Goal: Task Accomplishment & Management: Manage account settings

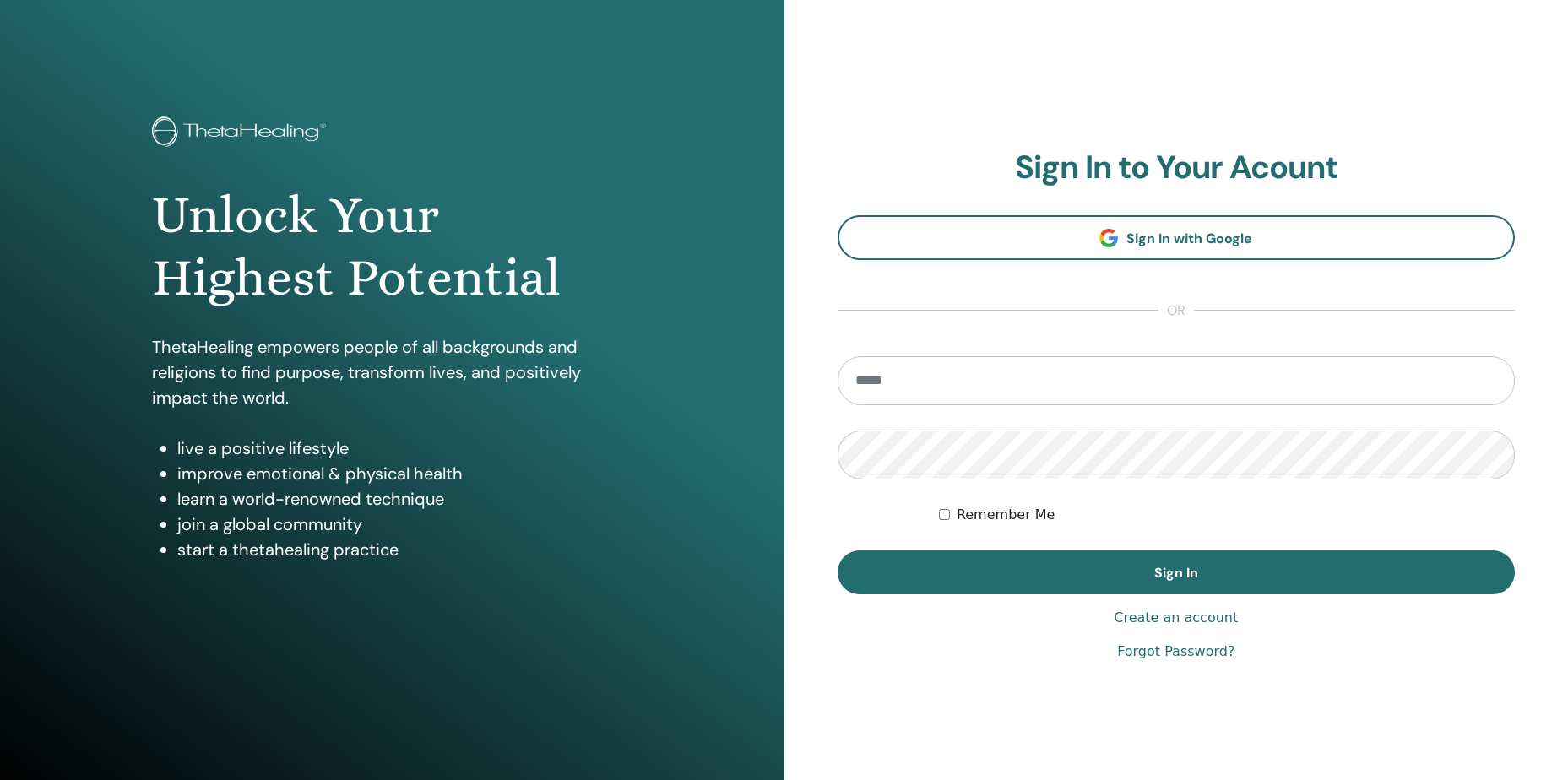
click at [873, 385] on input "email" at bounding box center [1176, 381] width 678 height 49
type input "**********"
drag, startPoint x: 1001, startPoint y: 587, endPoint x: 1012, endPoint y: 539, distance: 49.2
click at [1003, 578] on button "Sign In" at bounding box center [1176, 572] width 678 height 44
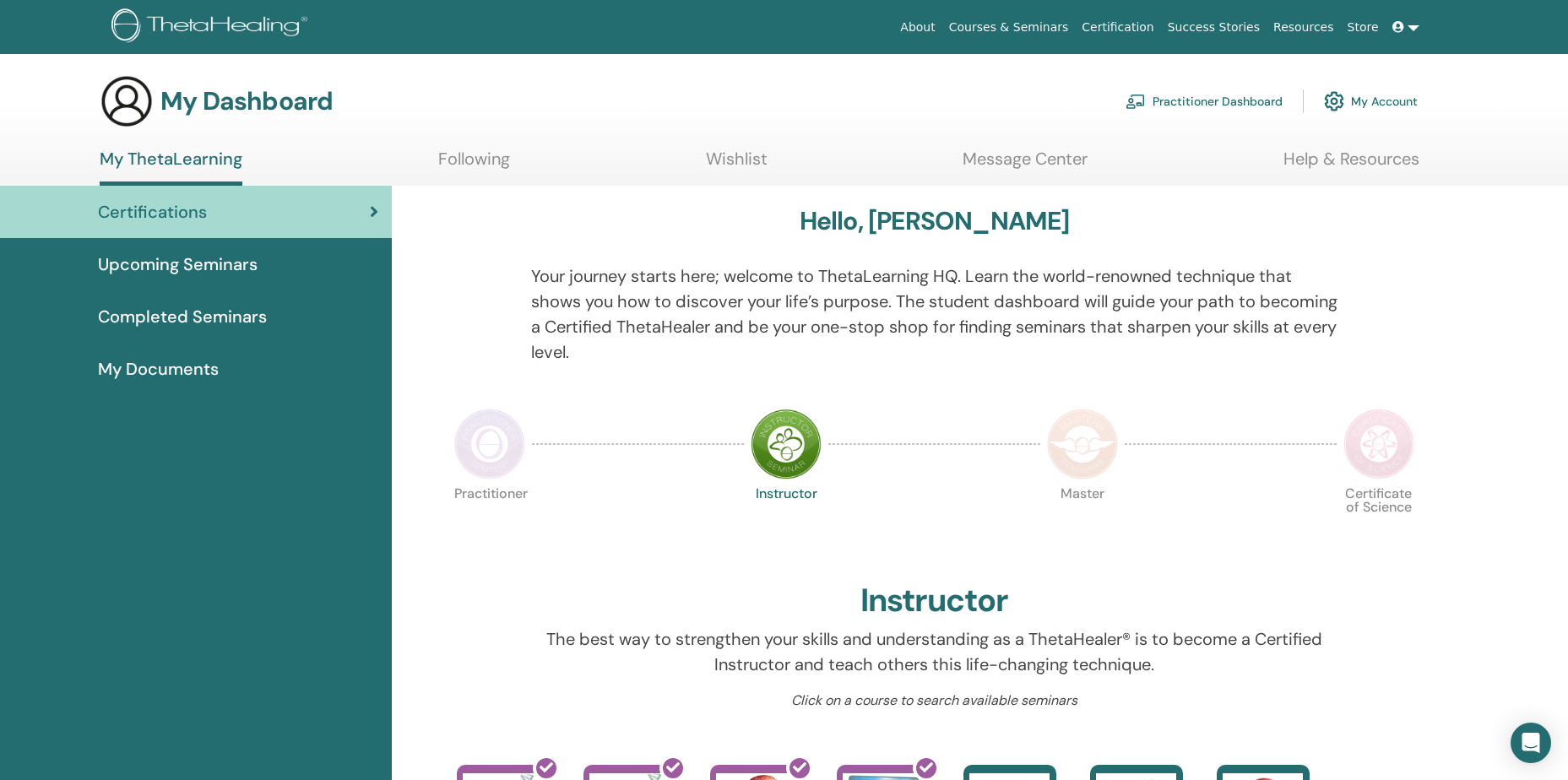
click at [1227, 105] on link "Practitioner Dashboard" at bounding box center [1203, 101] width 157 height 37
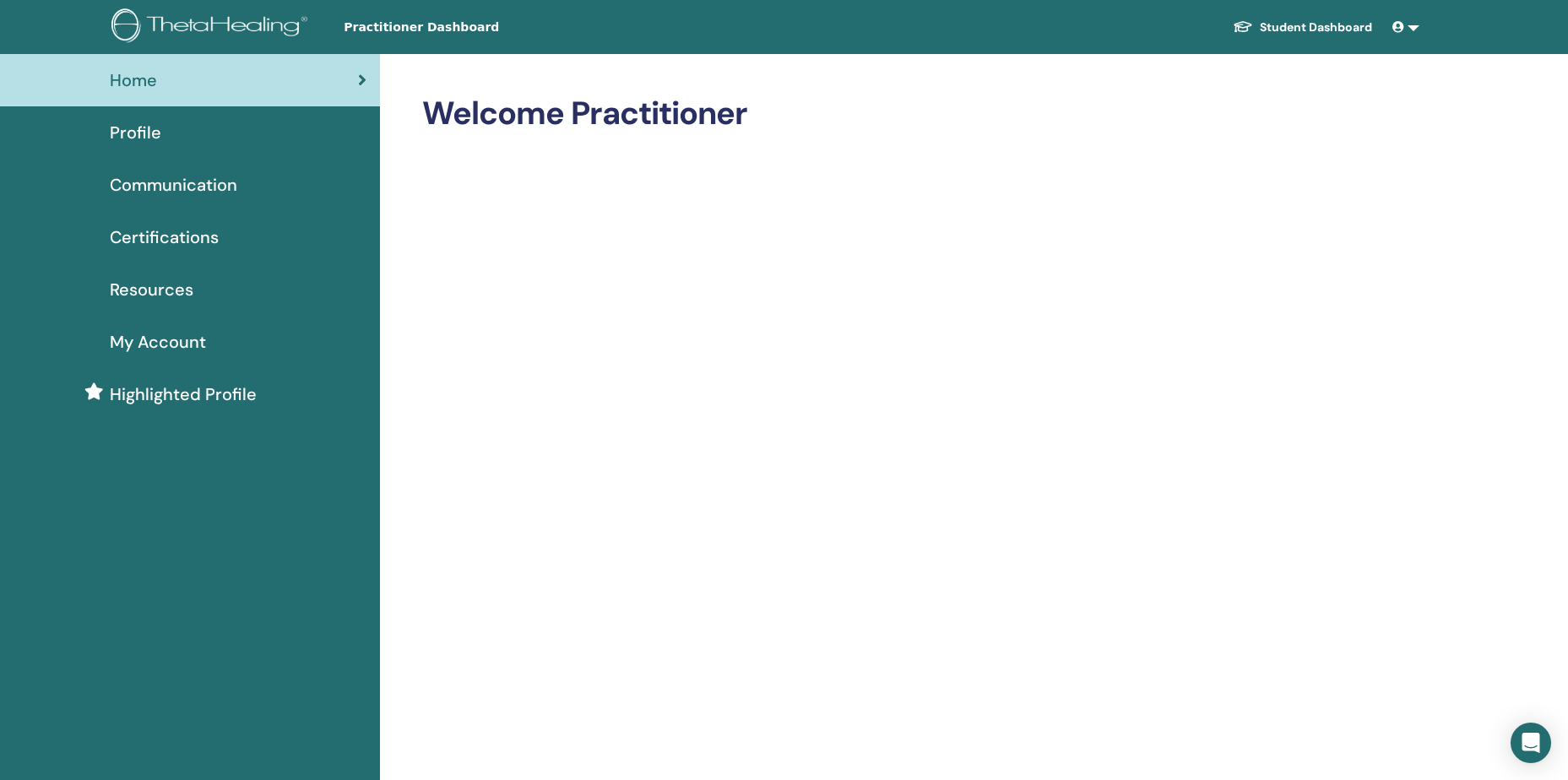
click at [172, 134] on div "Profile" at bounding box center [189, 132] width 352 height 25
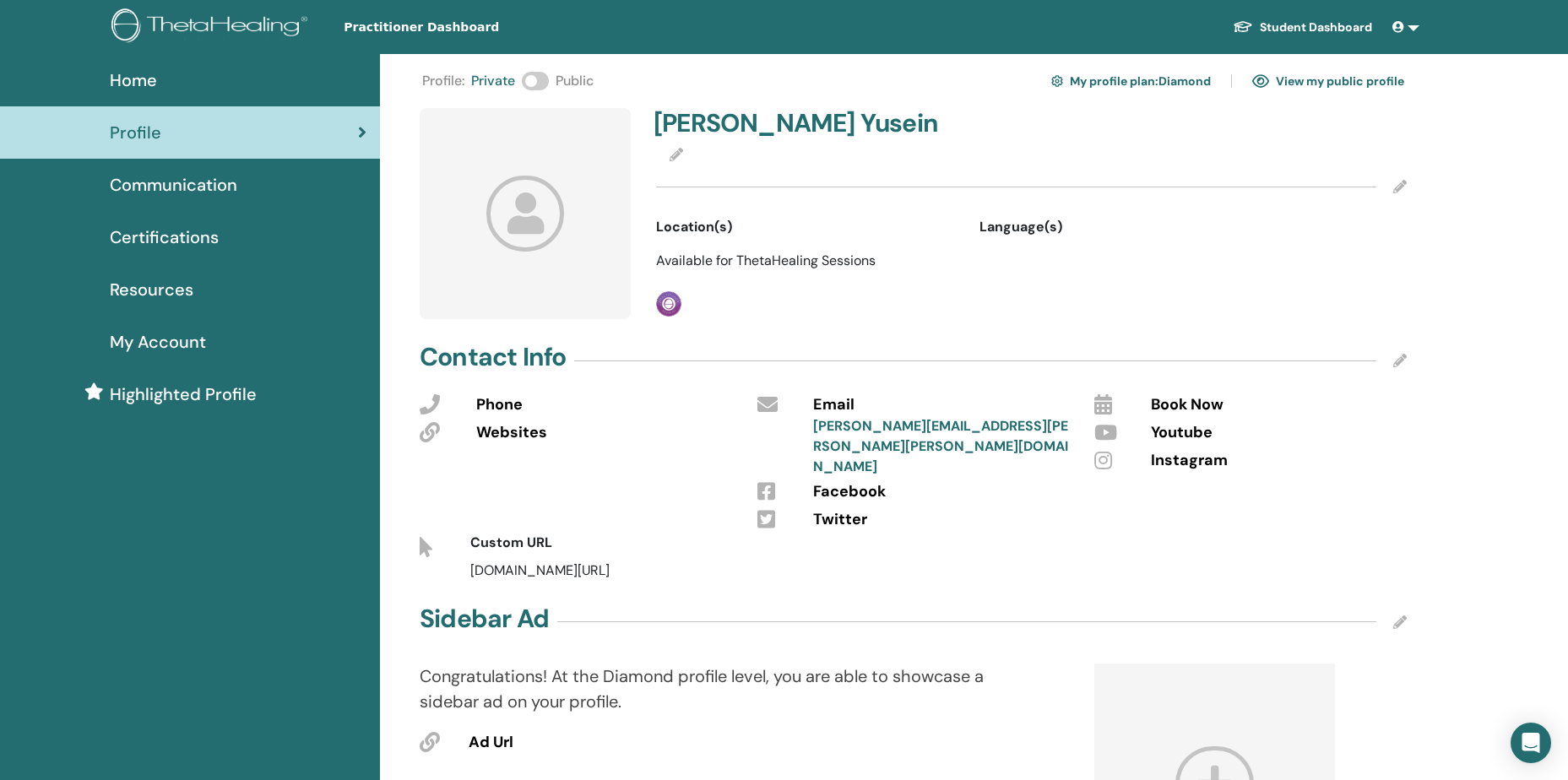
click at [550, 239] on icon at bounding box center [525, 213] width 78 height 75
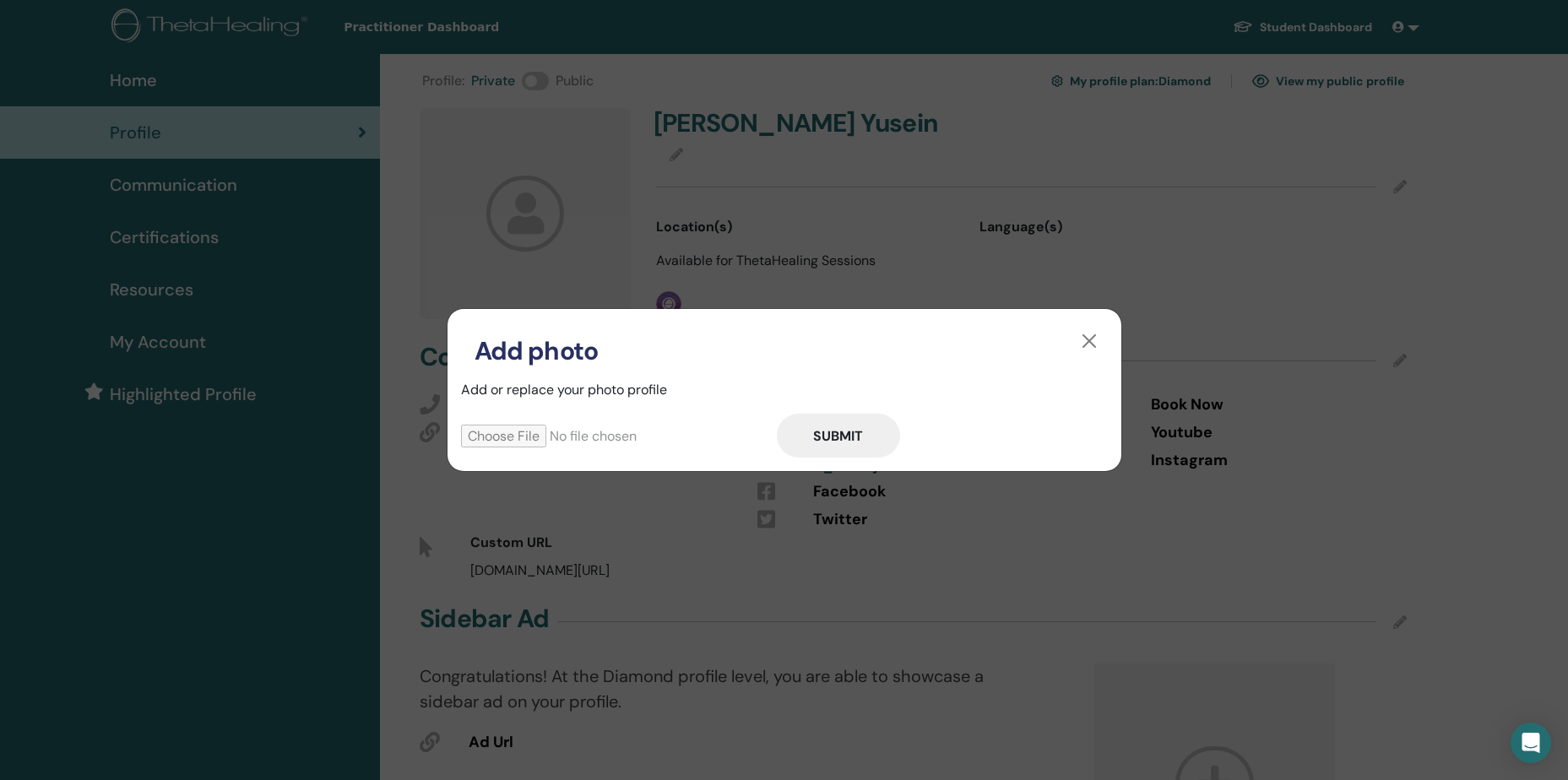
click at [511, 442] on input "file" at bounding box center [618, 436] width 316 height 23
type input "**********"
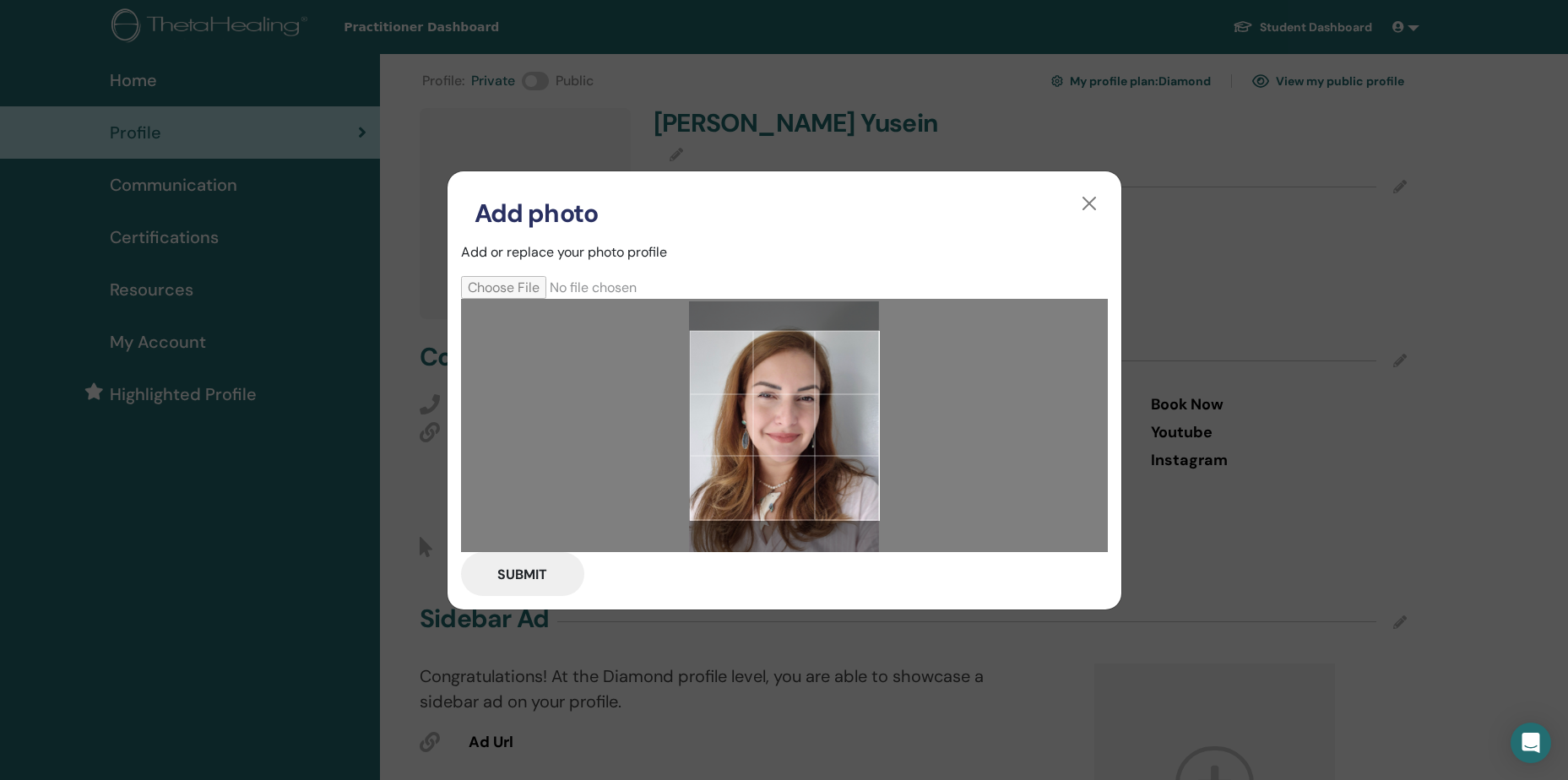
click at [824, 369] on div at bounding box center [784, 425] width 190 height 190
click at [535, 577] on button "Submit" at bounding box center [522, 574] width 123 height 44
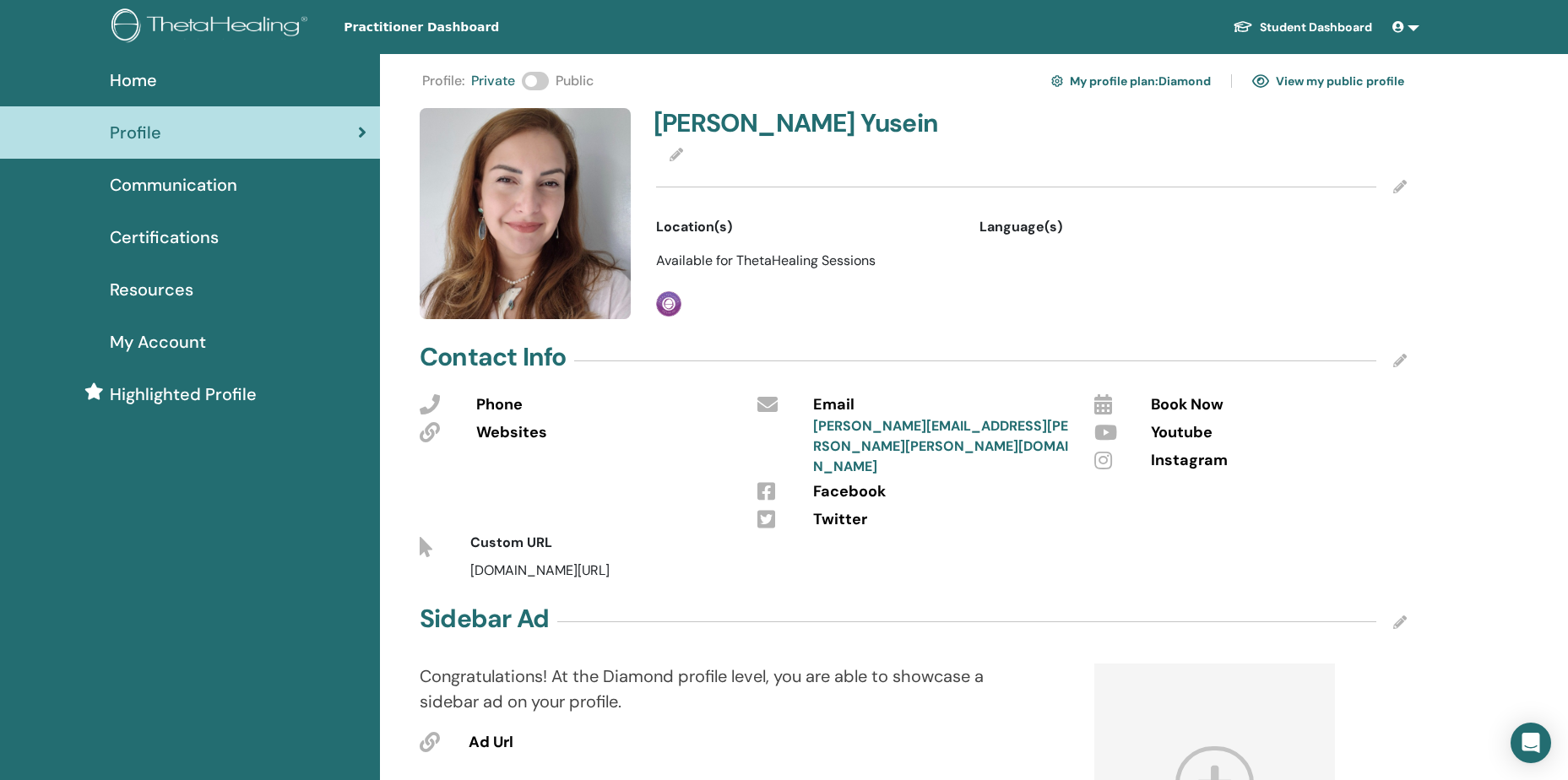
click at [732, 225] on div "Location(s)" at bounding box center [805, 227] width 298 height 21
click at [690, 178] on div at bounding box center [1031, 187] width 750 height 42
click at [694, 150] on div at bounding box center [1031, 155] width 750 height 21
click at [680, 153] on icon at bounding box center [676, 154] width 13 height 13
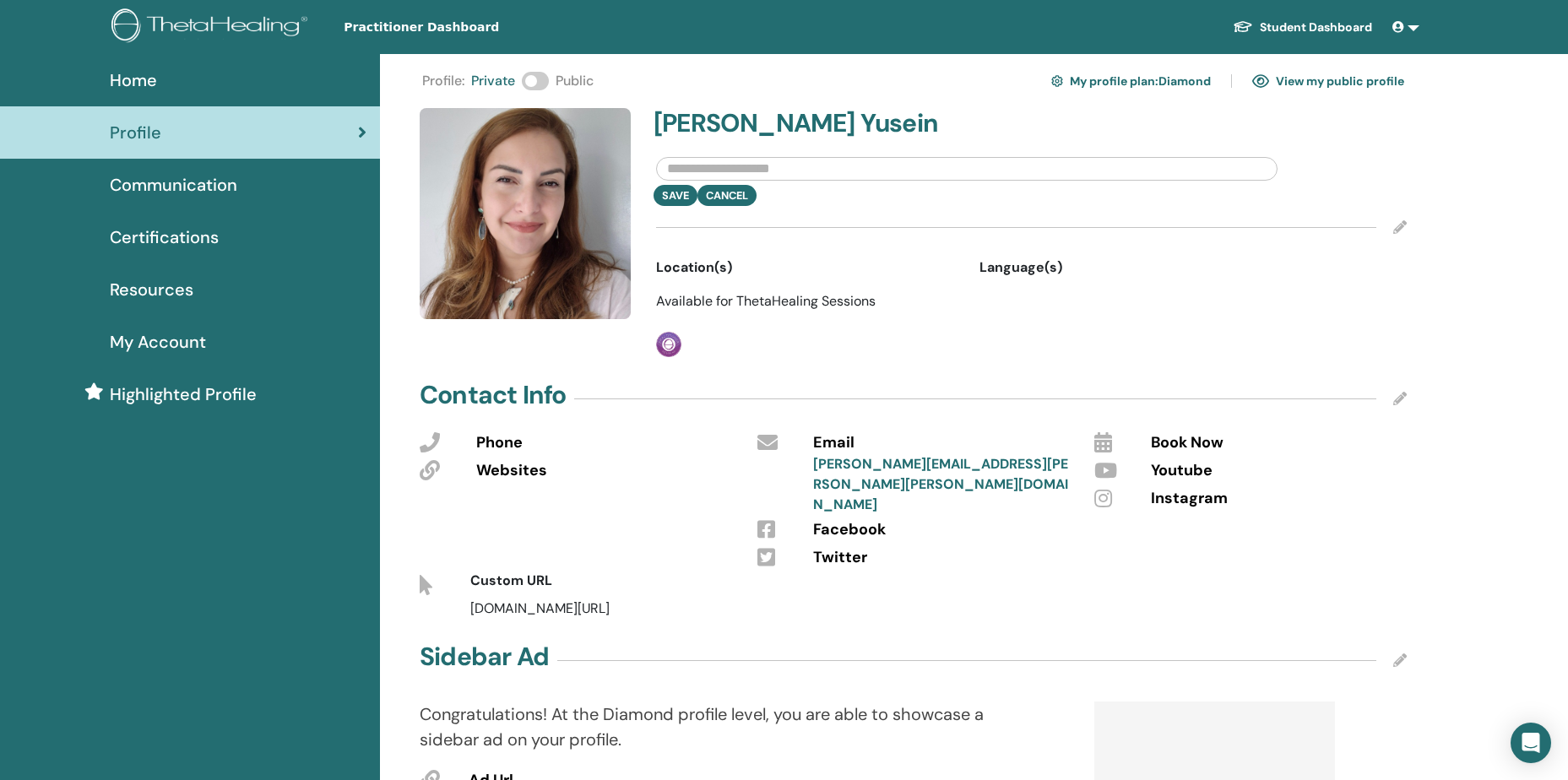
click at [776, 170] on input "text" at bounding box center [966, 169] width 621 height 24
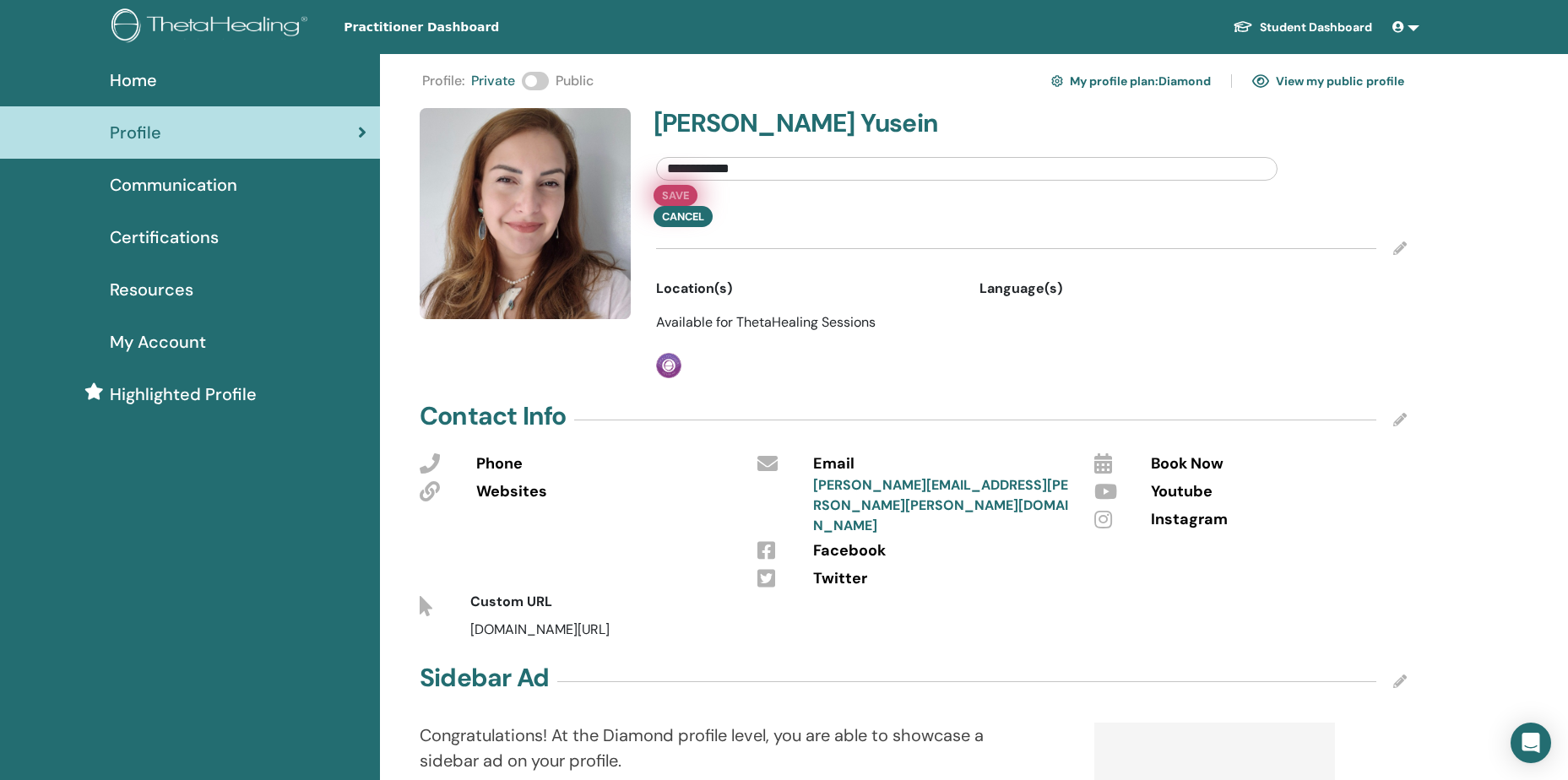
type input "**********"
click at [671, 188] on button "Save" at bounding box center [675, 195] width 44 height 21
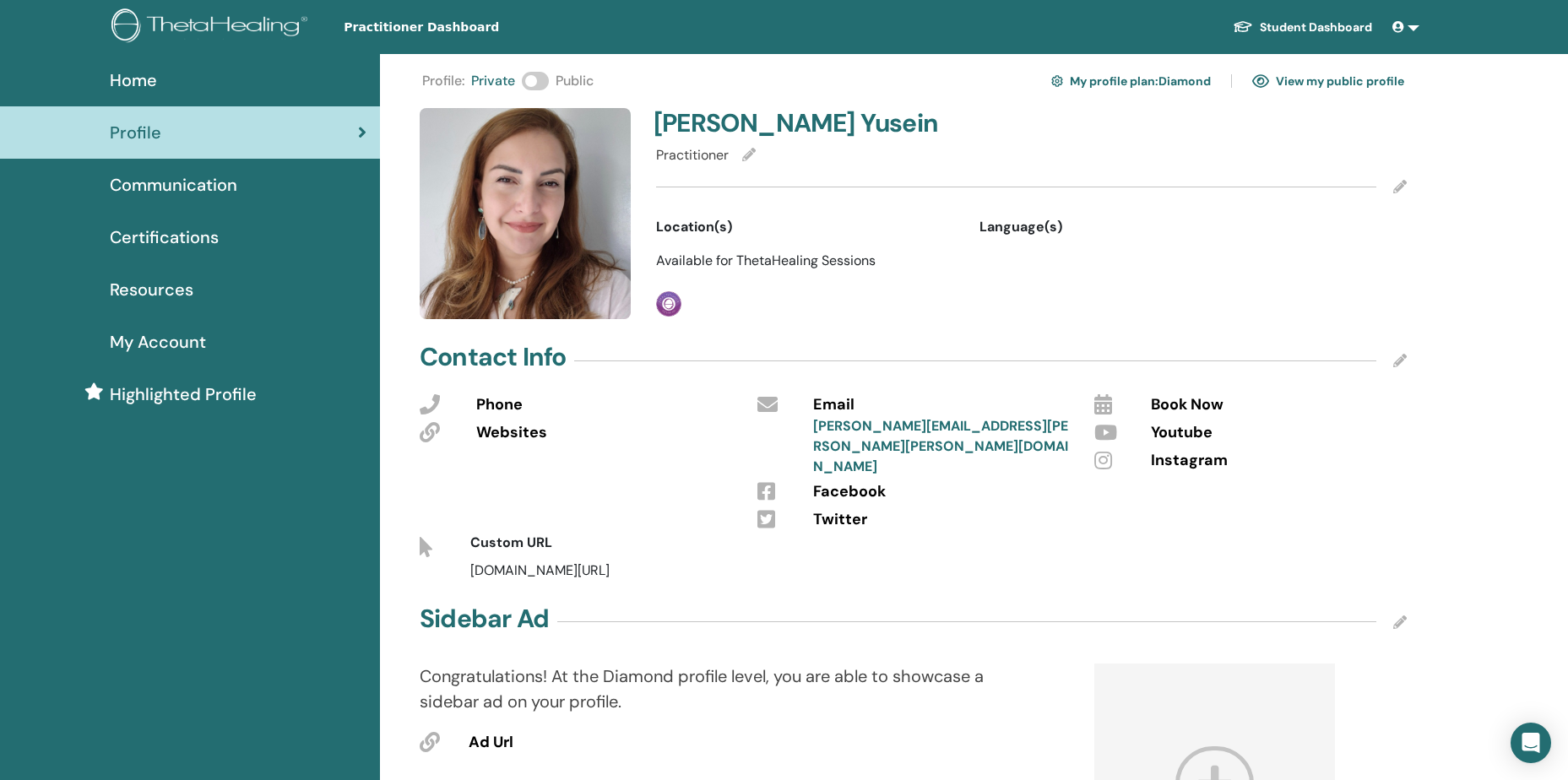
click at [743, 231] on div "Location(s)" at bounding box center [805, 227] width 298 height 21
click at [773, 254] on span "Available for ThetaHealing Sessions" at bounding box center [765, 260] width 220 height 18
click at [1120, 222] on div "Language(s)" at bounding box center [1128, 227] width 298 height 21
click at [1073, 231] on div "Language(s)" at bounding box center [1128, 227] width 298 height 21
click at [1054, 223] on div "Language(s)" at bounding box center [1128, 227] width 298 height 21
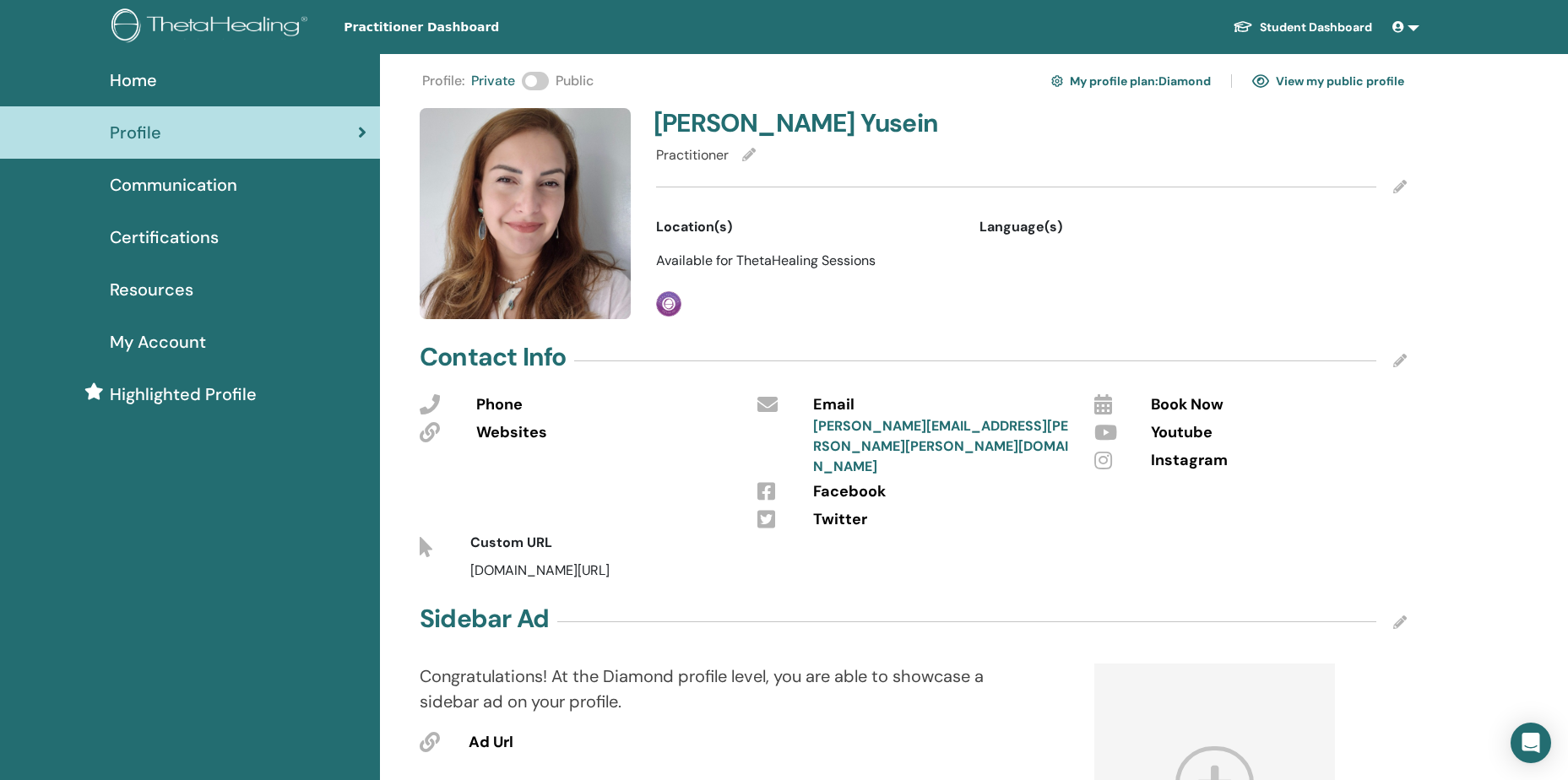
click at [710, 223] on span "Location(s)" at bounding box center [694, 227] width 76 height 21
click at [712, 224] on span "Location(s)" at bounding box center [694, 227] width 76 height 21
click at [426, 431] on icon at bounding box center [430, 432] width 21 height 21
click at [523, 440] on span "Websites" at bounding box center [511, 432] width 71 height 22
click at [560, 431] on div "Websites" at bounding box center [603, 432] width 255 height 22
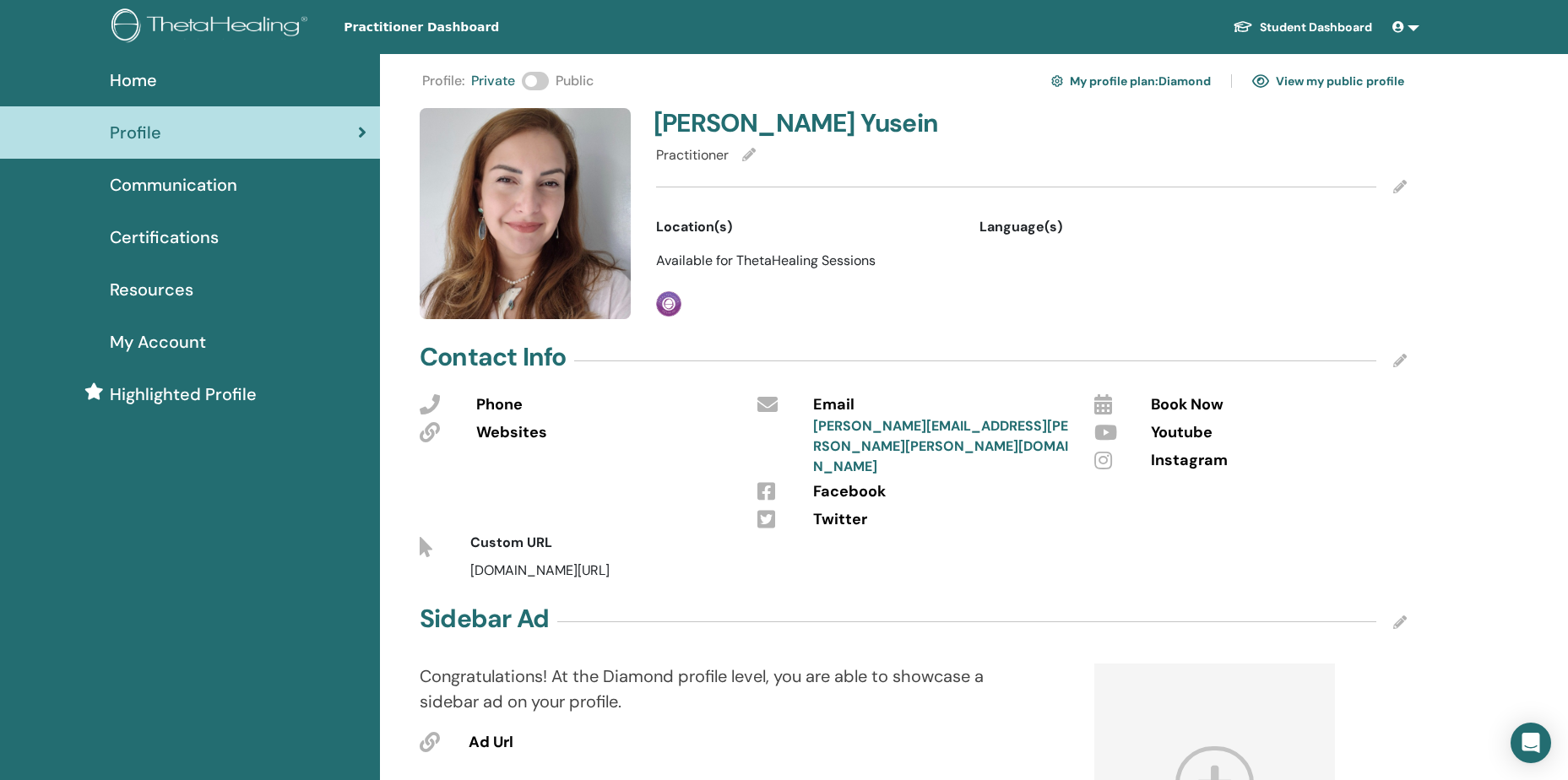
click at [1400, 190] on icon at bounding box center [1399, 187] width 13 height 13
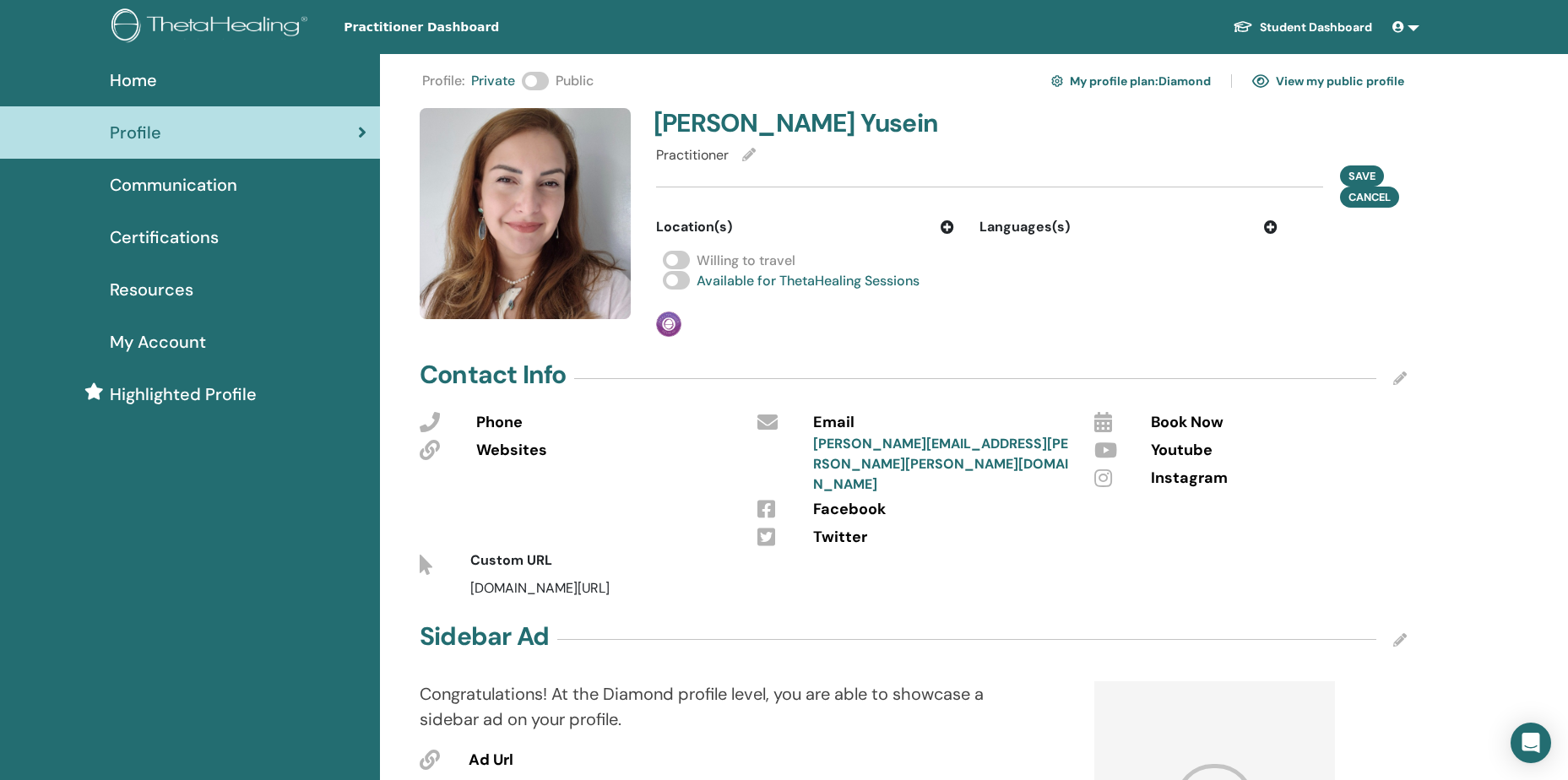
click at [950, 226] on icon at bounding box center [947, 227] width 13 height 13
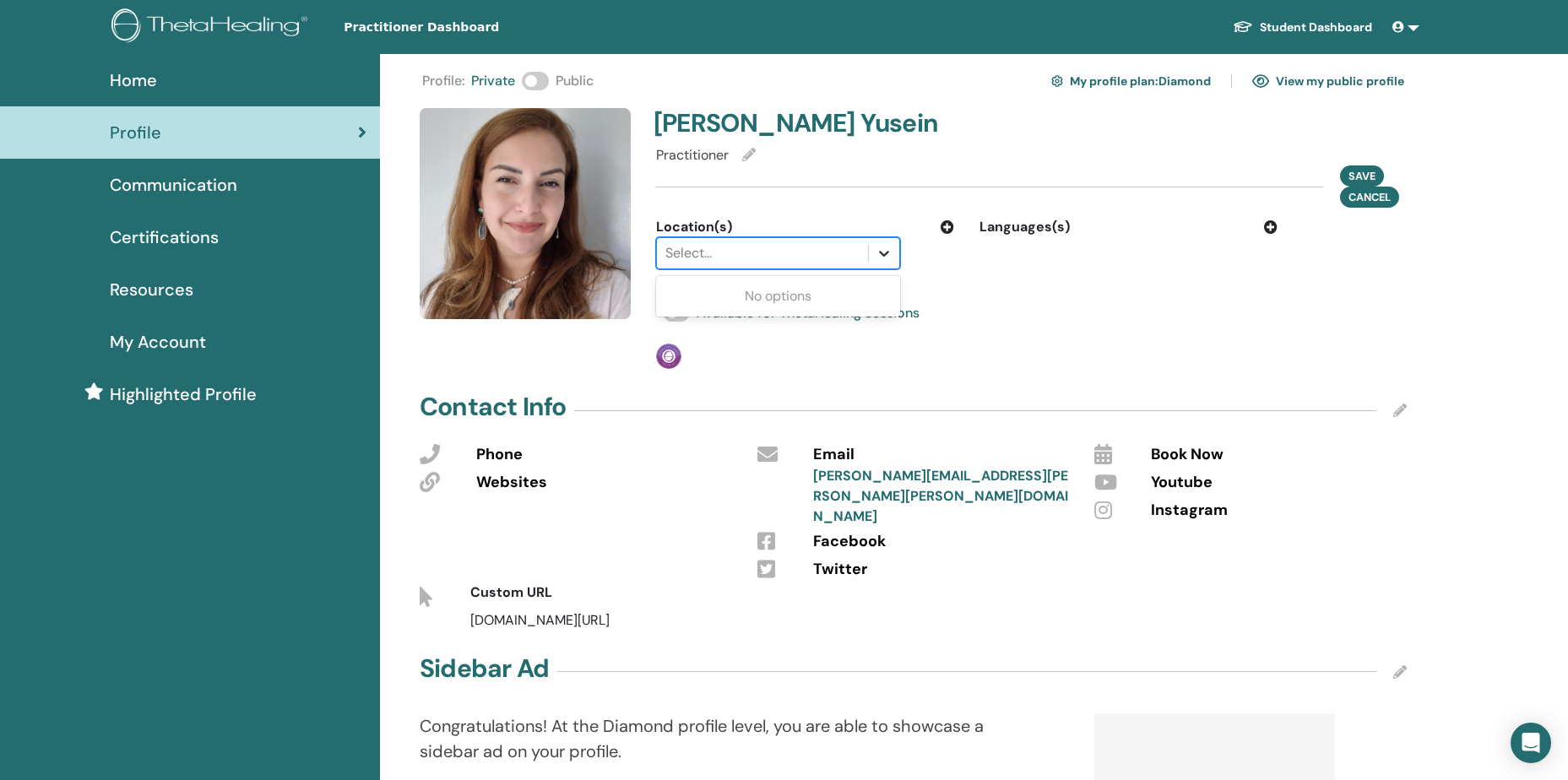
click at [879, 252] on icon at bounding box center [884, 253] width 17 height 17
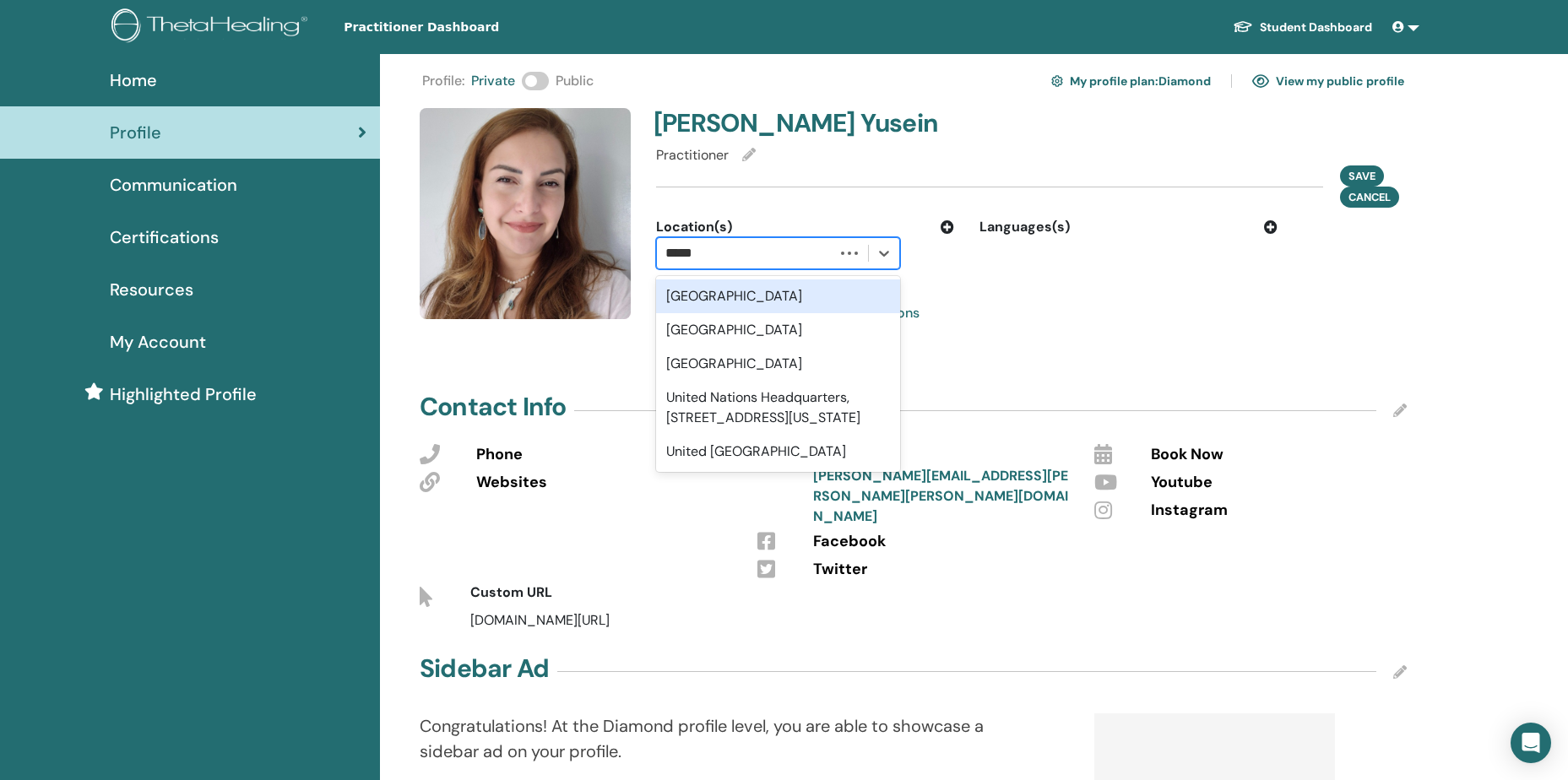
type input "******"
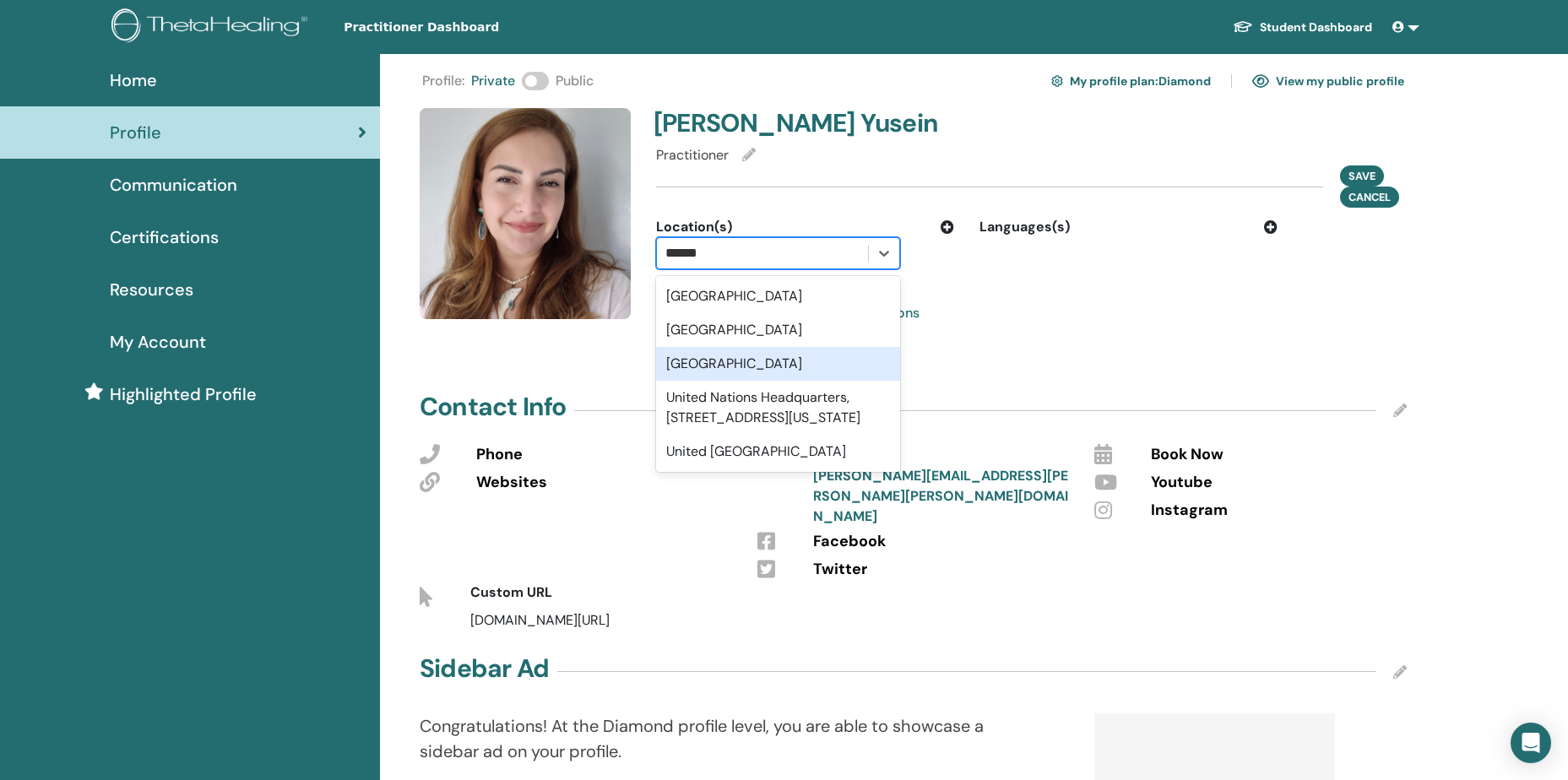
click at [763, 360] on div "United Kingdom" at bounding box center [777, 364] width 244 height 34
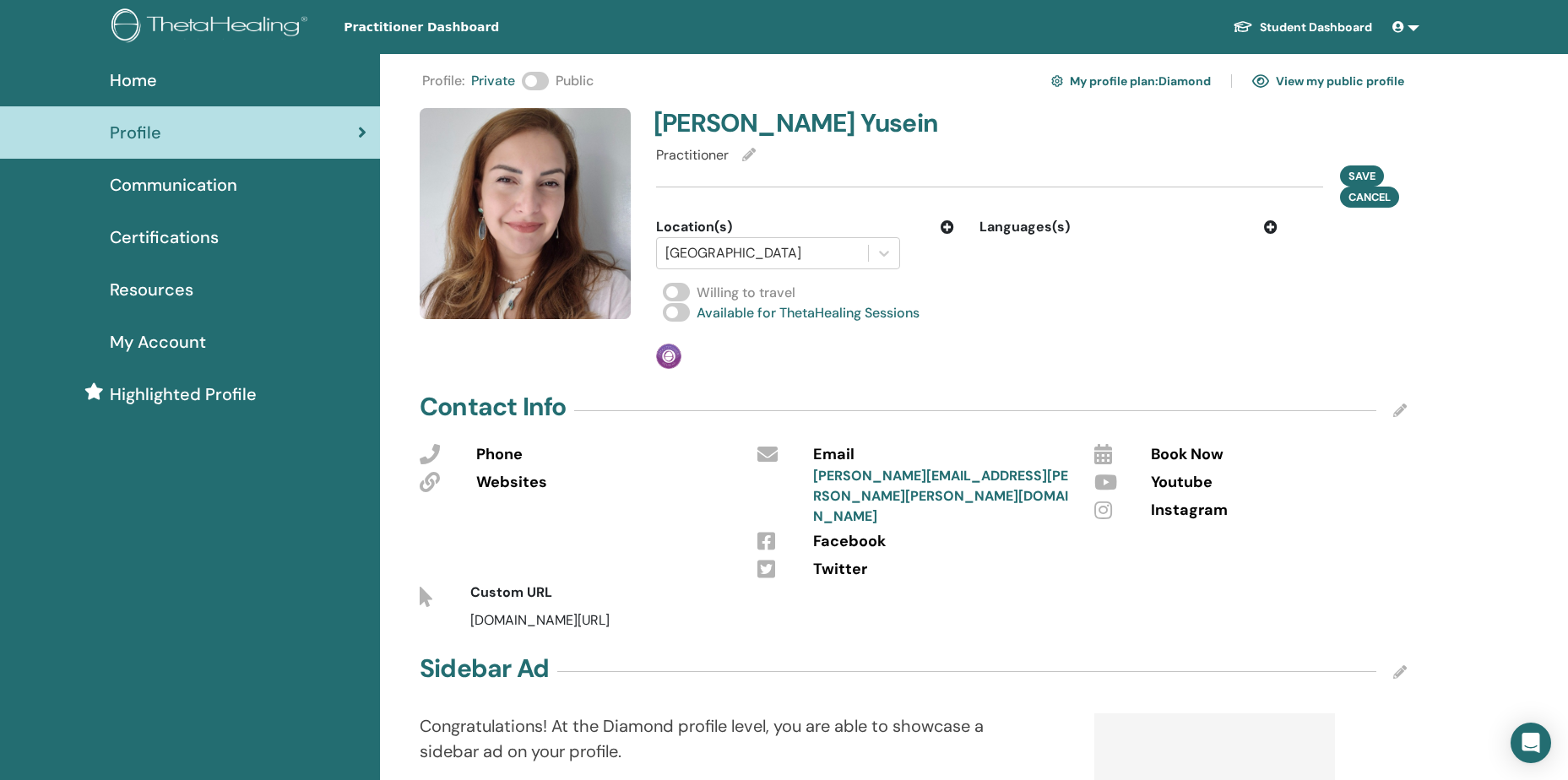
click at [1270, 234] on div "Languages(s)" at bounding box center [1128, 227] width 298 height 21
click at [1273, 223] on icon at bounding box center [1270, 227] width 13 height 13
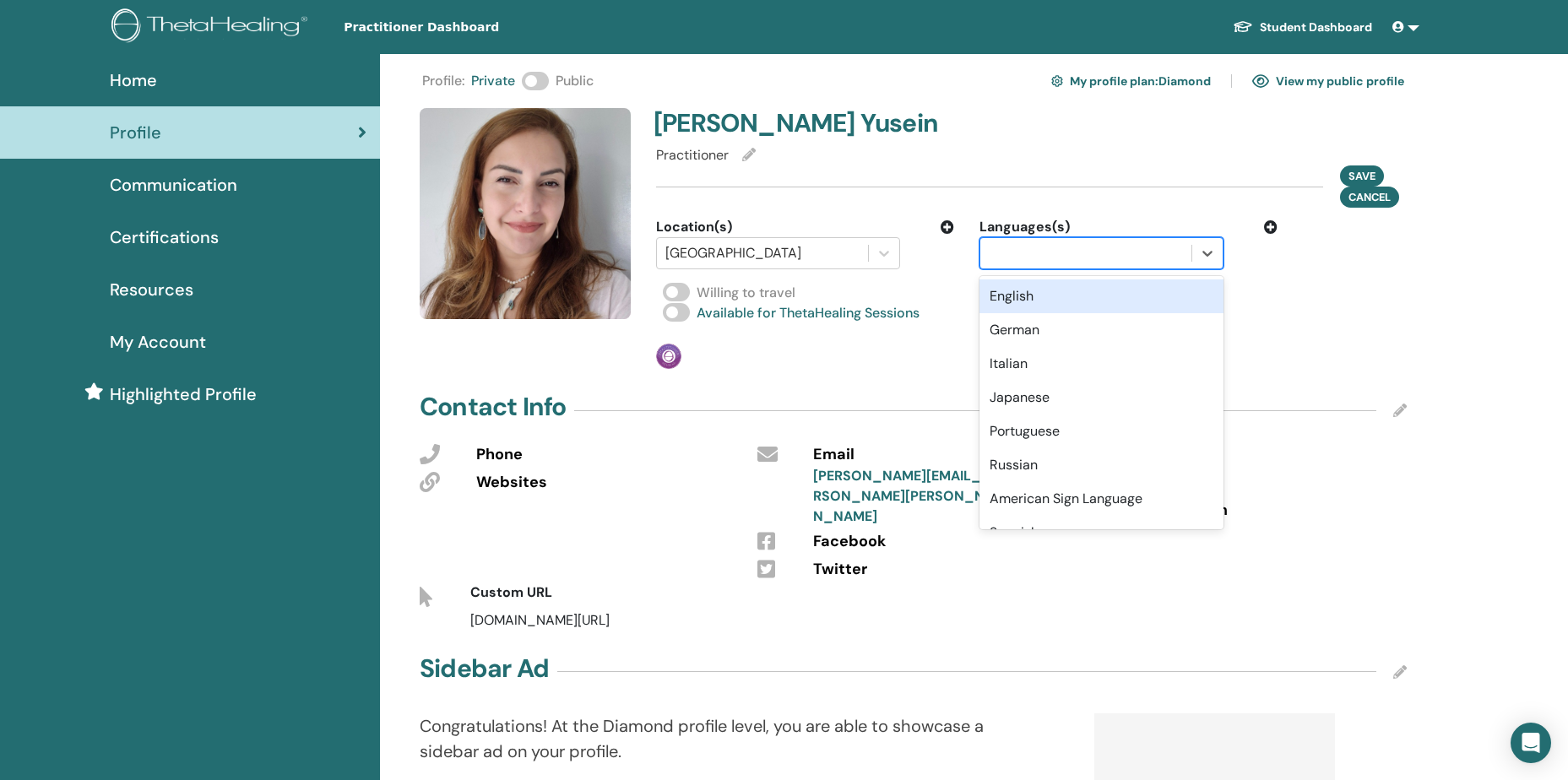
click at [1168, 258] on div at bounding box center [1086, 252] width 194 height 24
click at [1034, 305] on div "English" at bounding box center [1101, 297] width 244 height 34
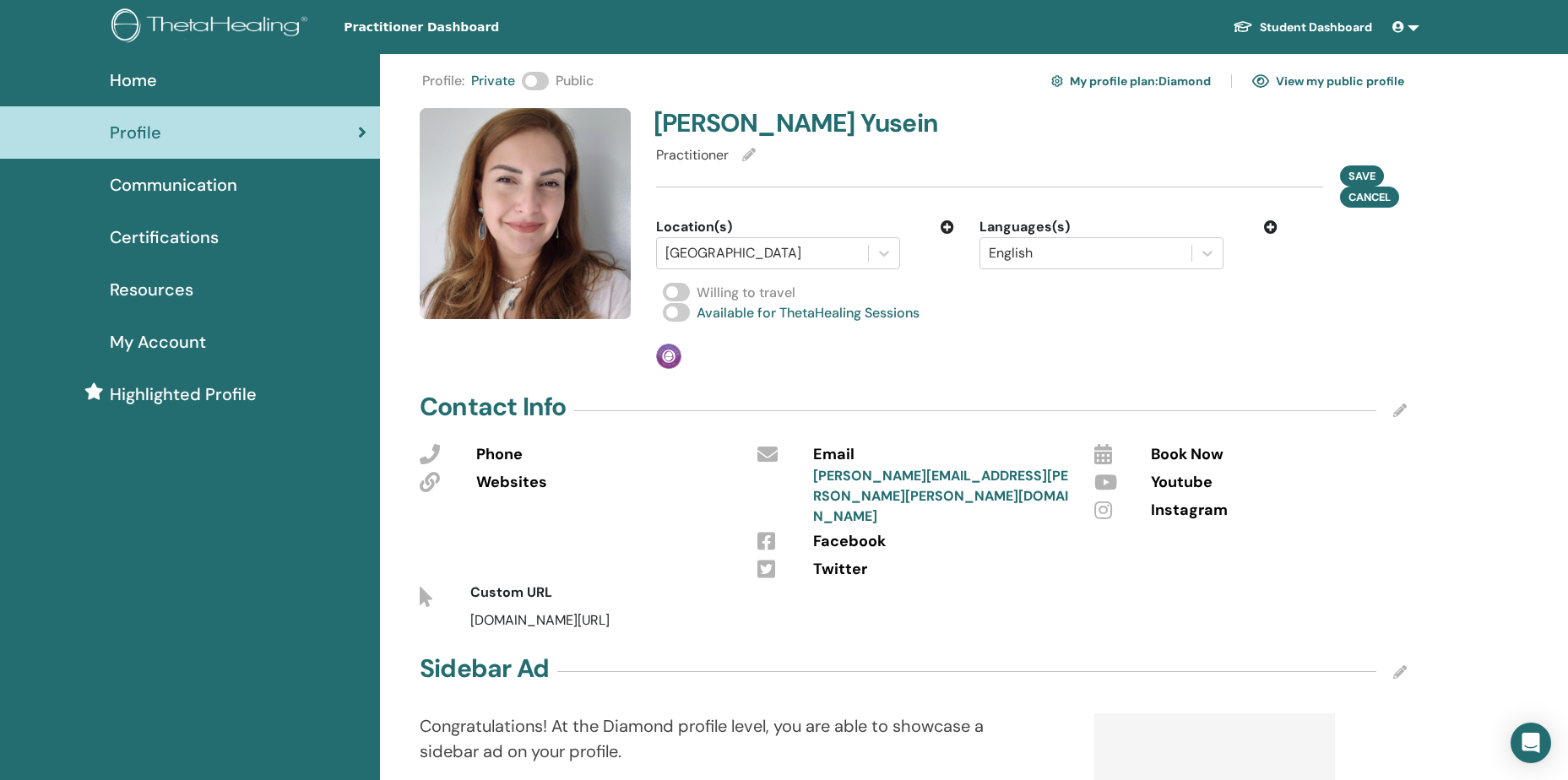
click at [1271, 231] on icon at bounding box center [1270, 227] width 13 height 13
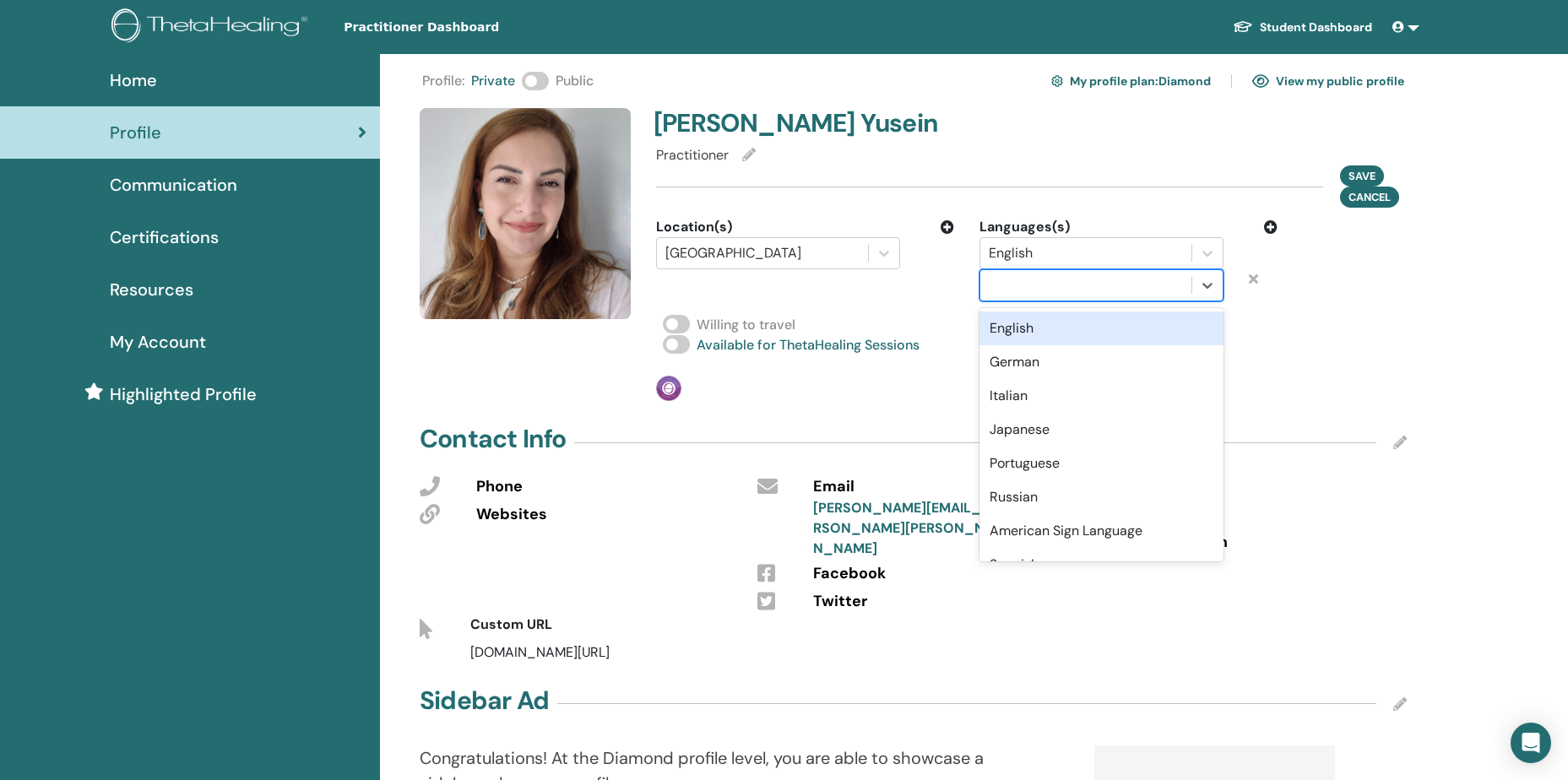
click at [1099, 288] on div at bounding box center [1086, 284] width 194 height 24
type input "*********"
click at [1100, 325] on div "Bulgarian" at bounding box center [1101, 329] width 244 height 34
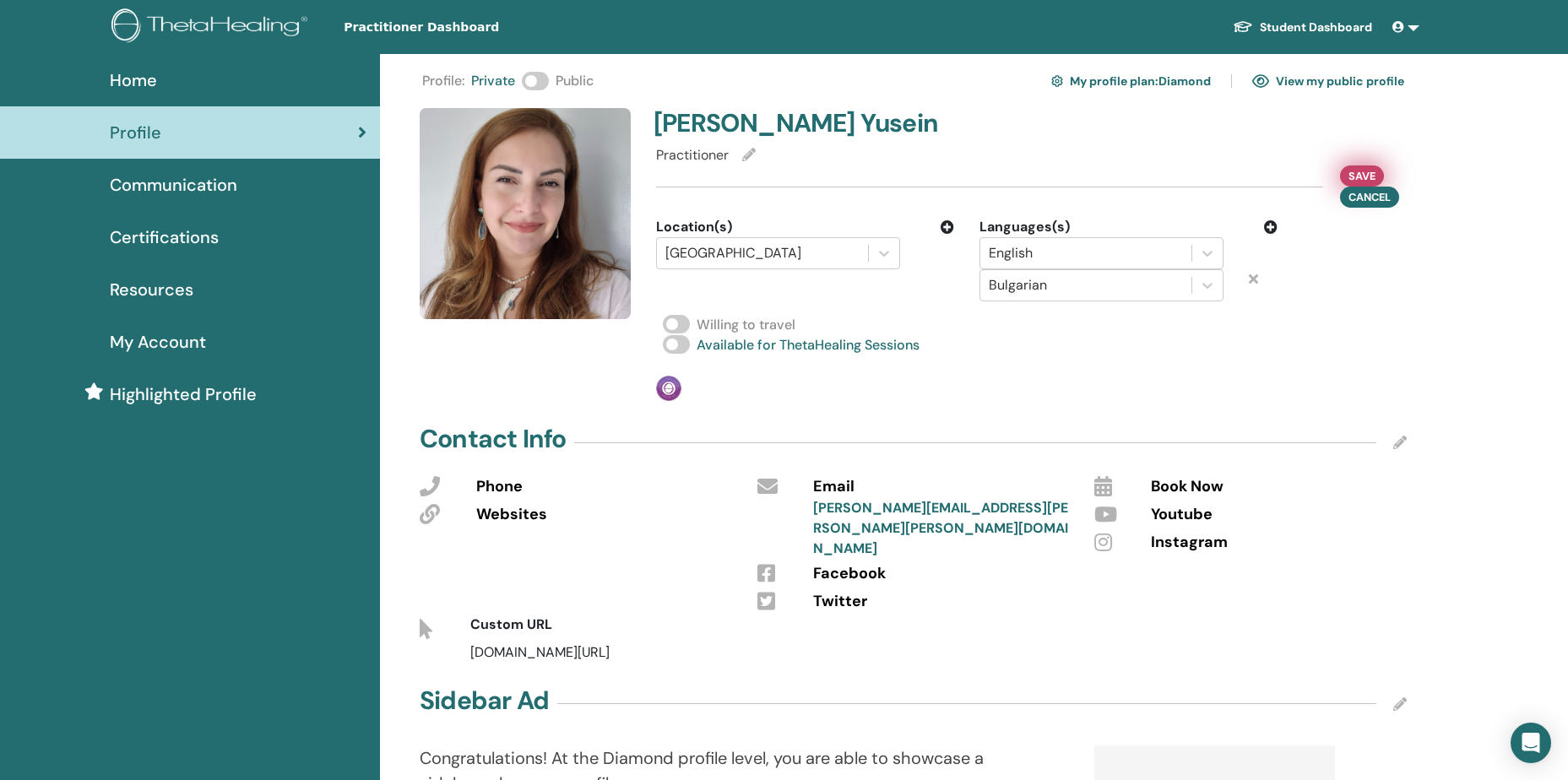
click at [1365, 170] on span "Save" at bounding box center [1362, 175] width 27 height 18
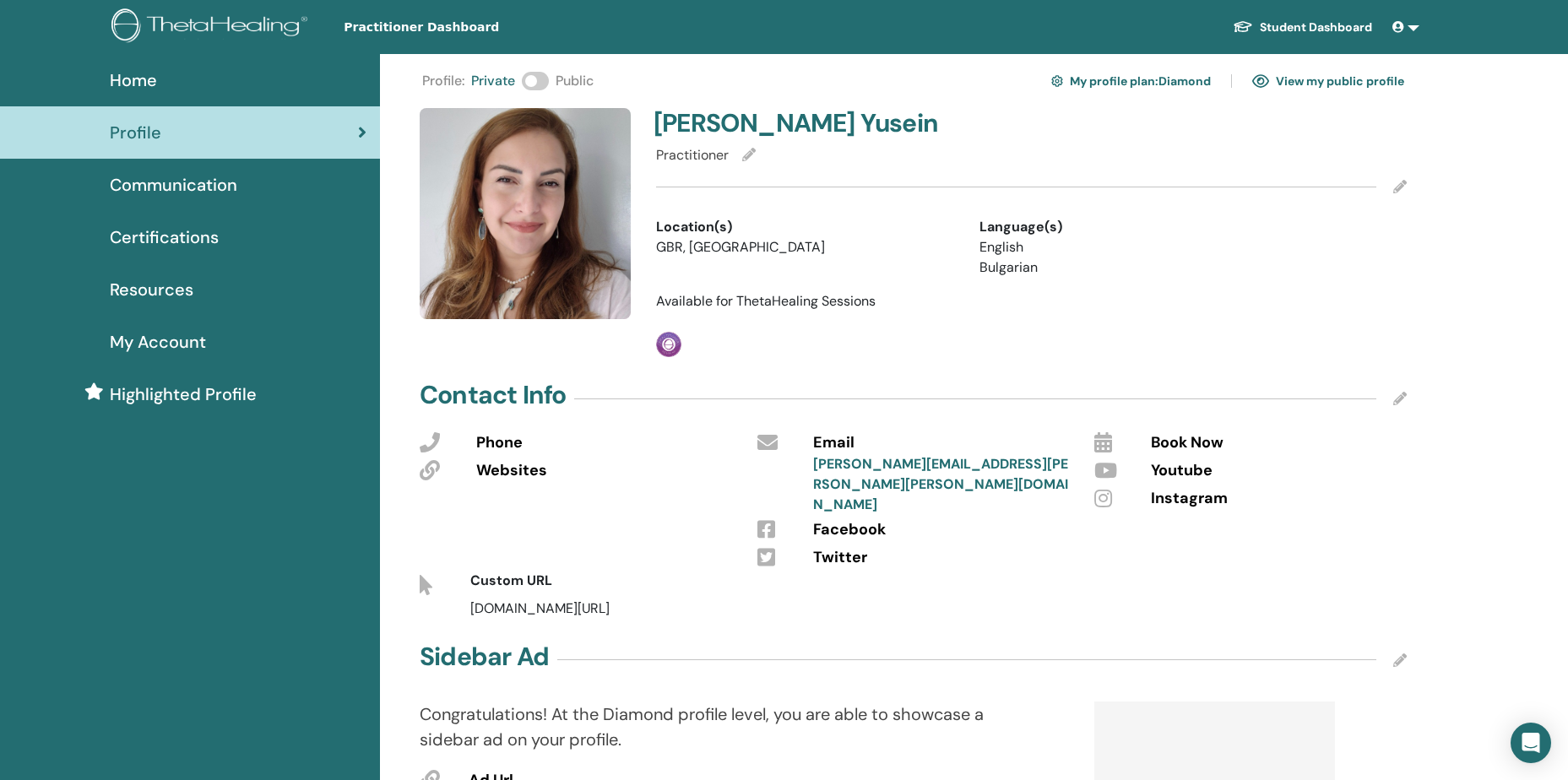
click at [1393, 398] on icon at bounding box center [1399, 398] width 13 height 13
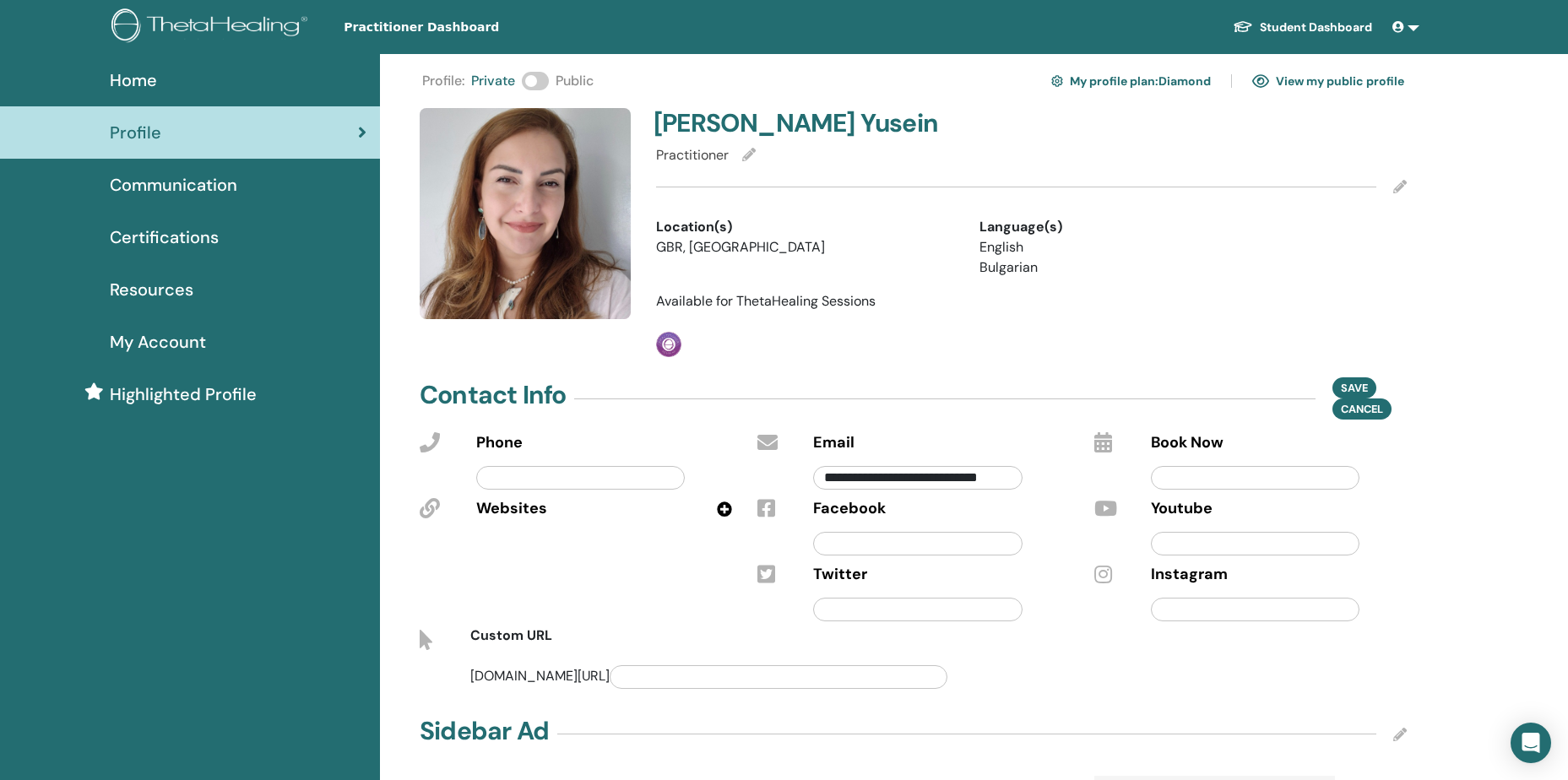
click at [512, 485] on input "text" at bounding box center [580, 478] width 208 height 24
type input "**********"
click at [556, 534] on div "**********" at bounding box center [576, 527] width 337 height 198
drag, startPoint x: 547, startPoint y: 508, endPoint x: 519, endPoint y: 519, distance: 30.1
click at [545, 507] on div "Websites" at bounding box center [603, 509] width 255 height 22
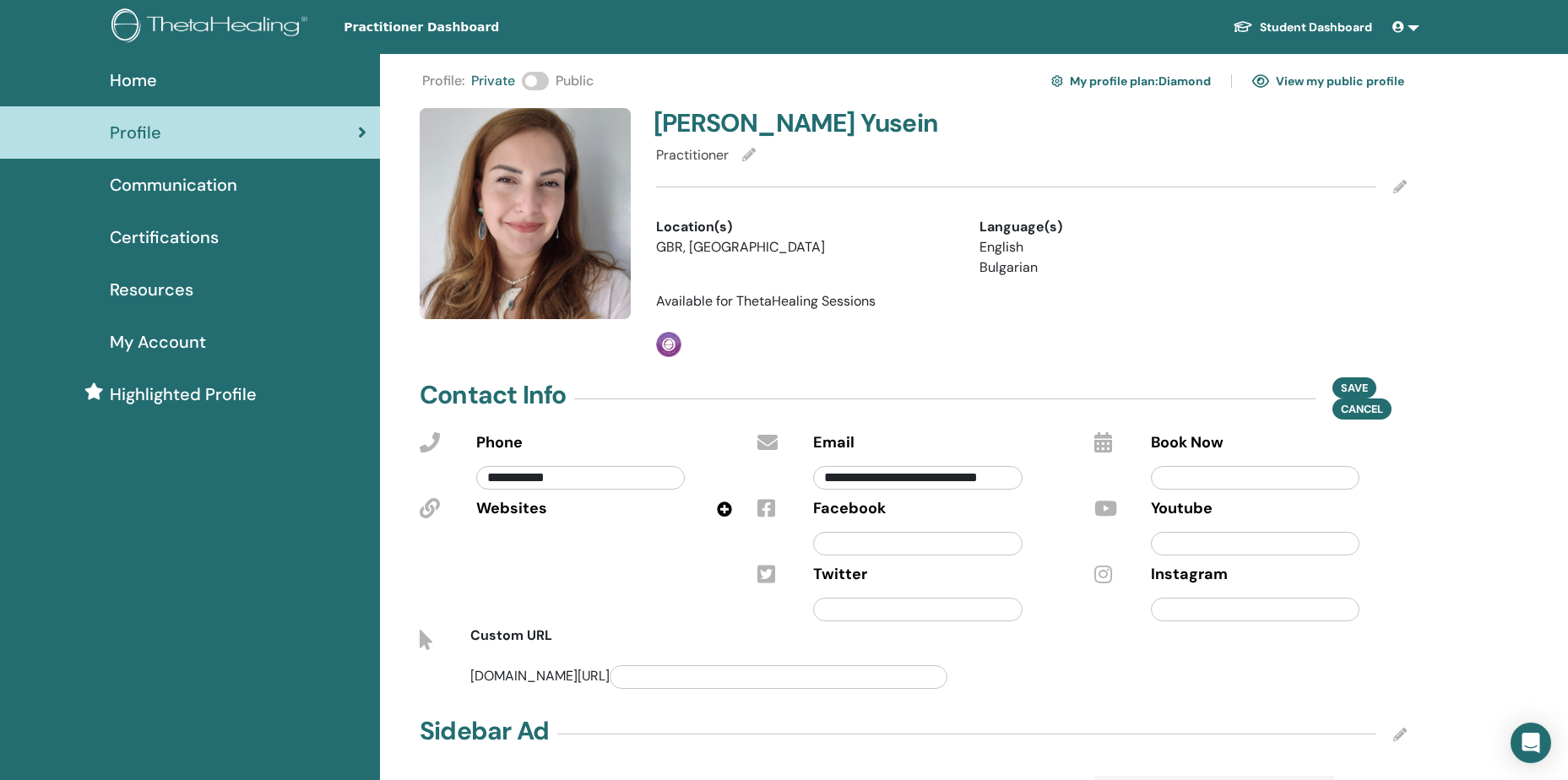
click at [503, 512] on span "Websites" at bounding box center [511, 509] width 71 height 22
click at [430, 508] on icon at bounding box center [430, 509] width 21 height 21
click at [853, 543] on input "text" at bounding box center [917, 543] width 208 height 24
click at [975, 567] on div "Twitter" at bounding box center [940, 574] width 255 height 22
click at [928, 547] on input "**********" at bounding box center [917, 543] width 208 height 24
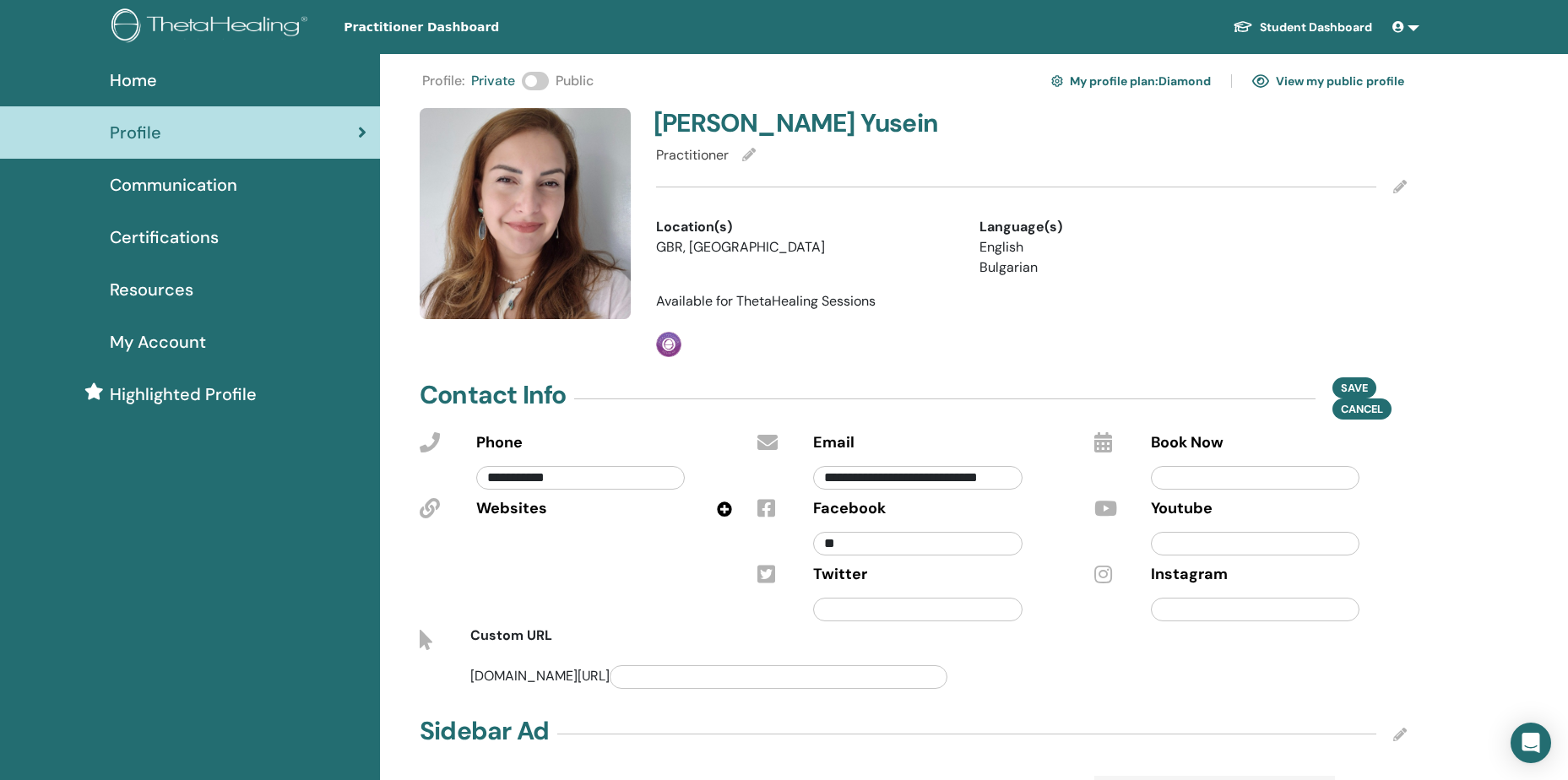
type input "*"
paste input "**********"
type input "**********"
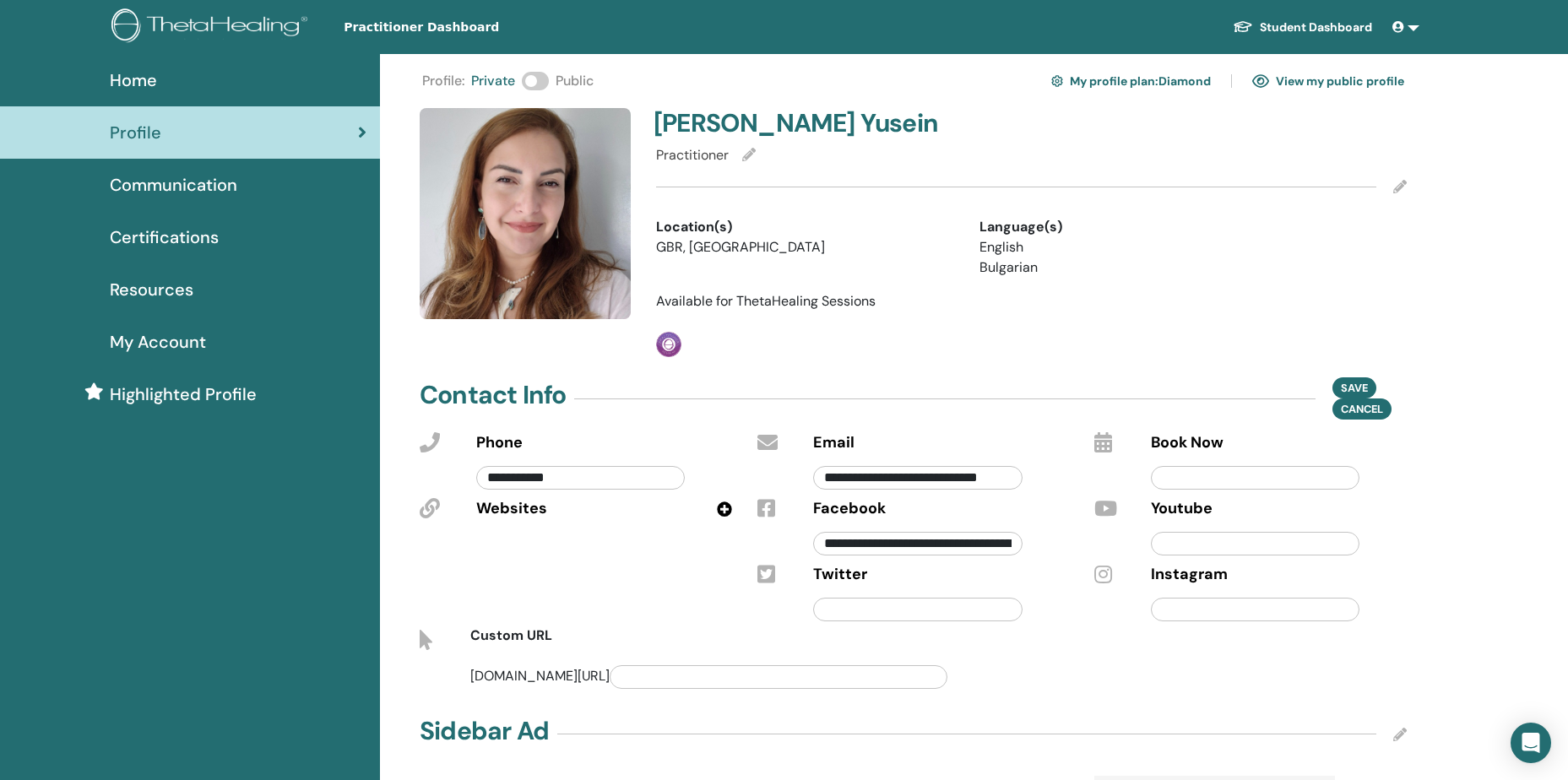
click at [1033, 589] on div at bounding box center [917, 606] width 234 height 40
click at [725, 510] on icon at bounding box center [725, 509] width 15 height 15
click at [619, 547] on input "text" at bounding box center [580, 543] width 208 height 24
click at [1024, 438] on div "Email" at bounding box center [940, 443] width 255 height 22
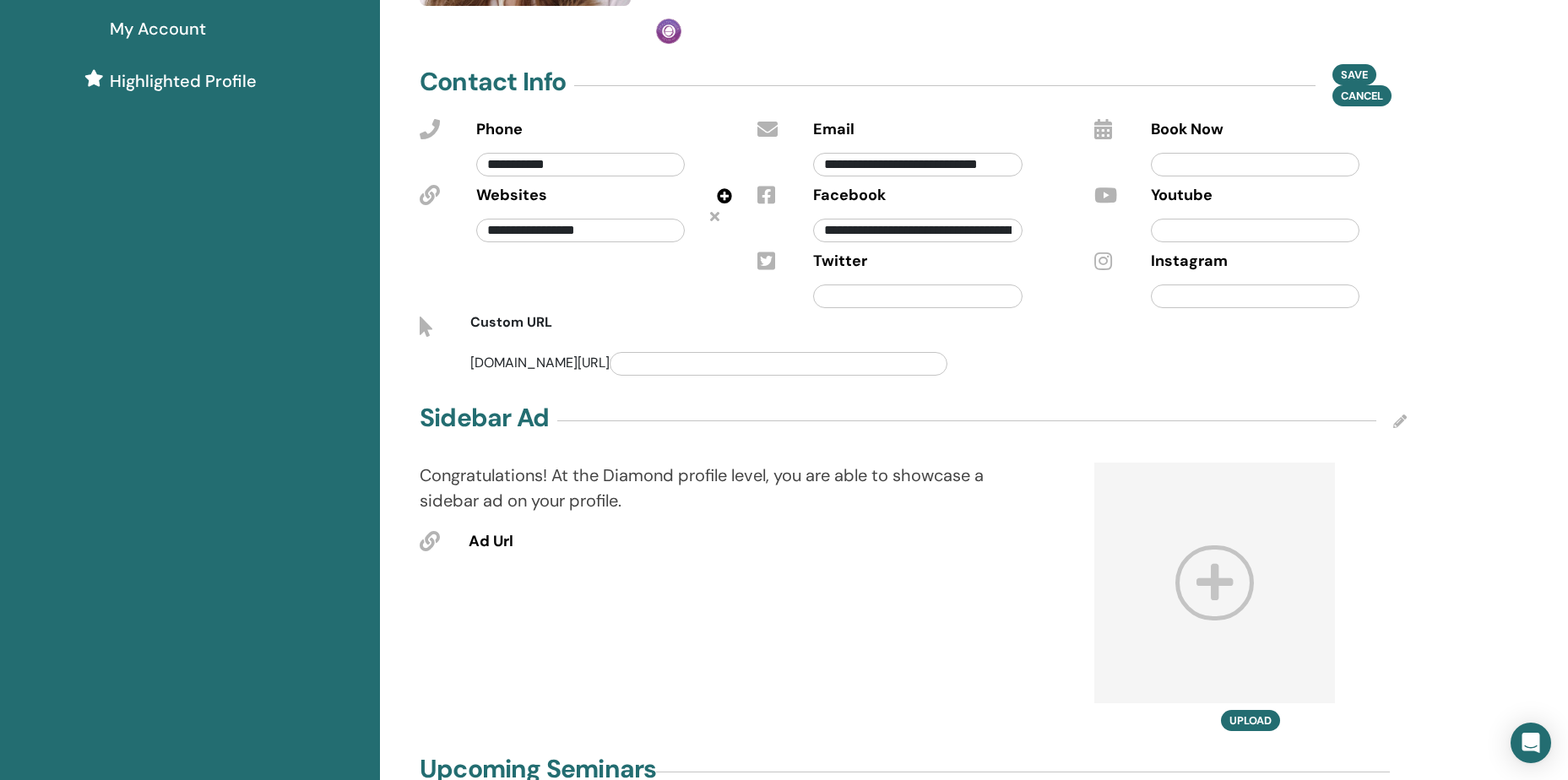
scroll to position [337, 0]
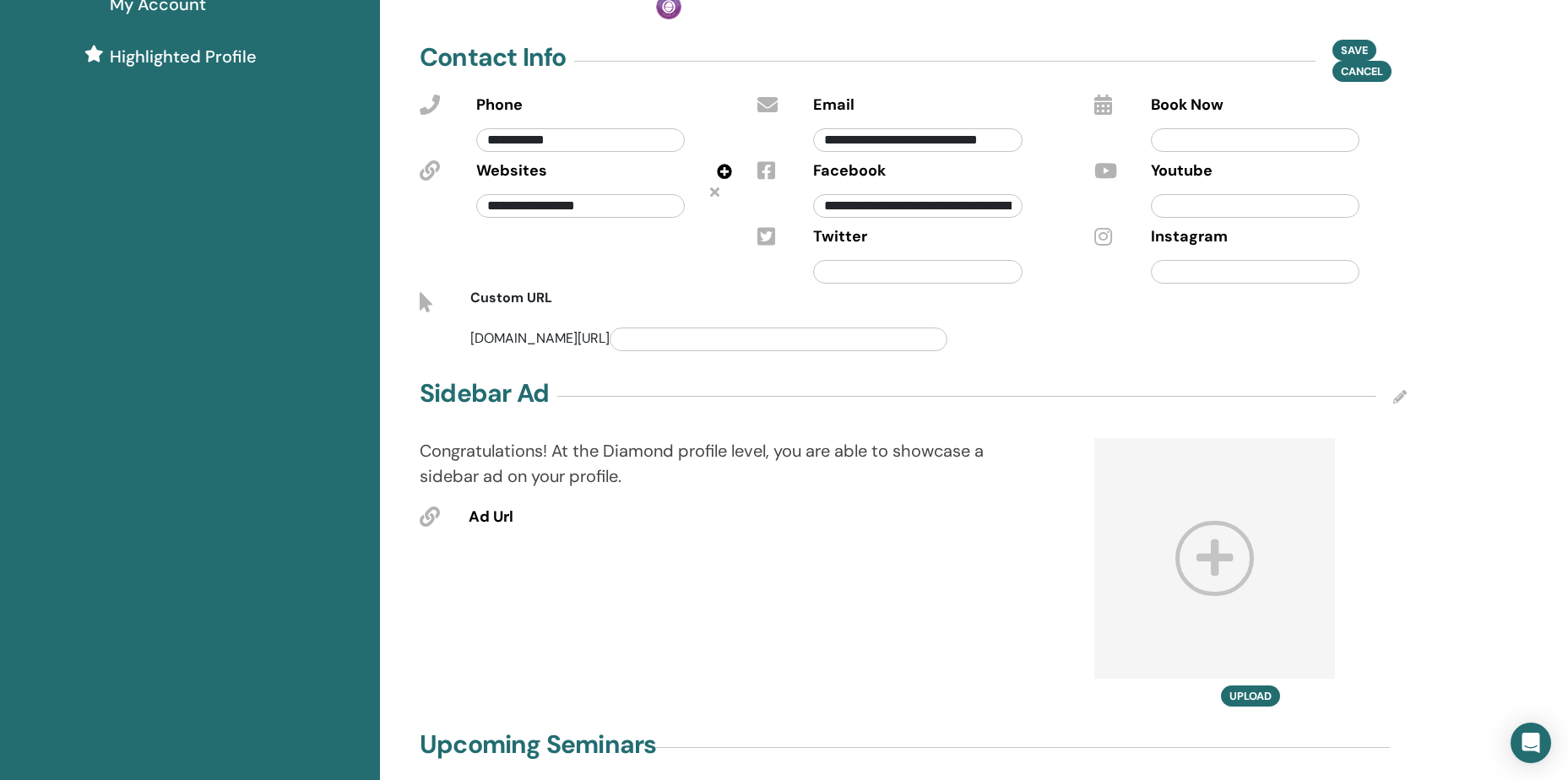
click at [1210, 566] on icon at bounding box center [1214, 559] width 78 height 75
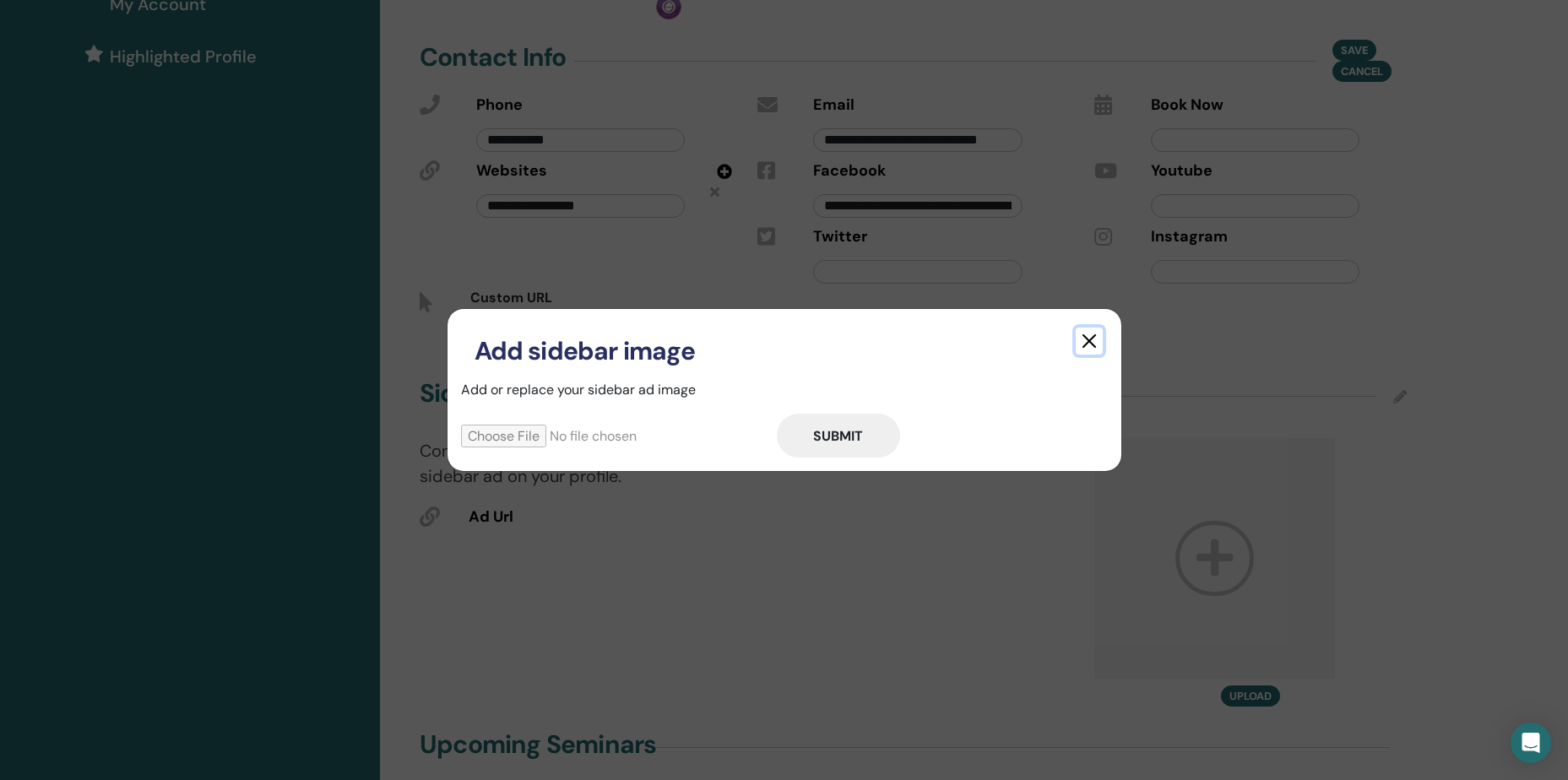
click at [1087, 336] on button "button" at bounding box center [1088, 341] width 27 height 27
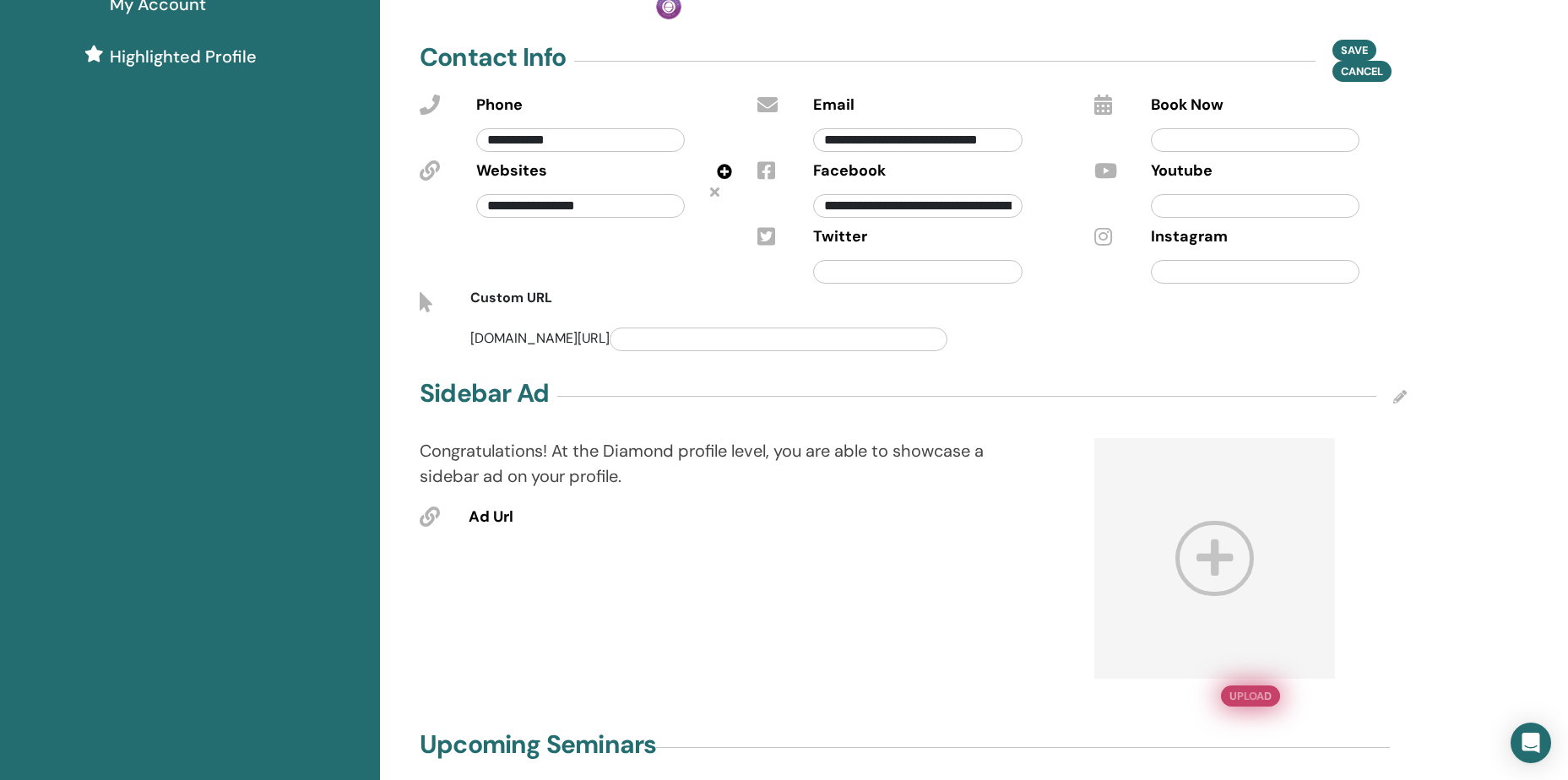
click at [1249, 701] on button "Upload" at bounding box center [1250, 695] width 59 height 21
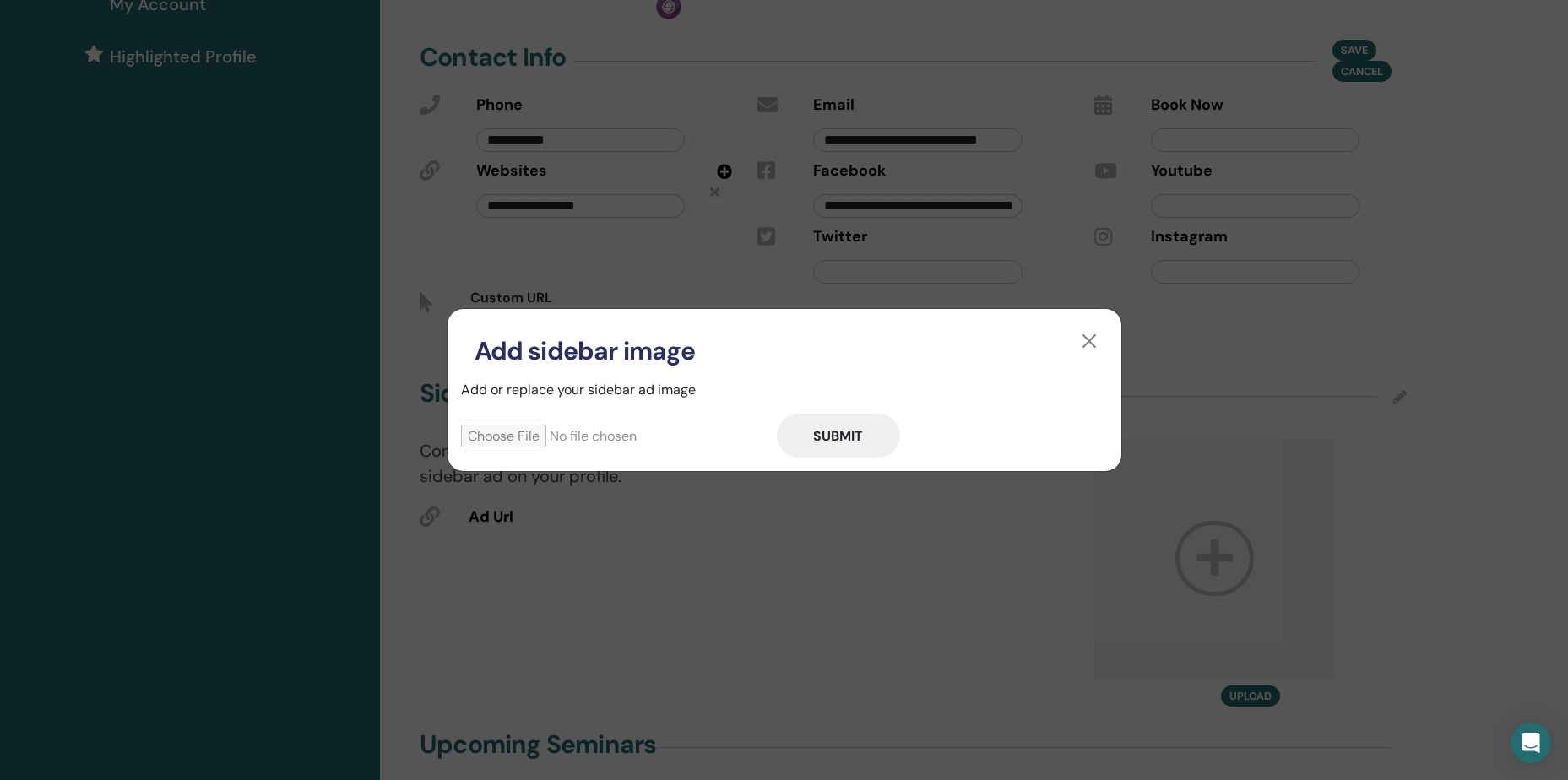
click at [505, 431] on input "file" at bounding box center [618, 436] width 316 height 23
click at [1091, 341] on button "button" at bounding box center [1088, 341] width 27 height 27
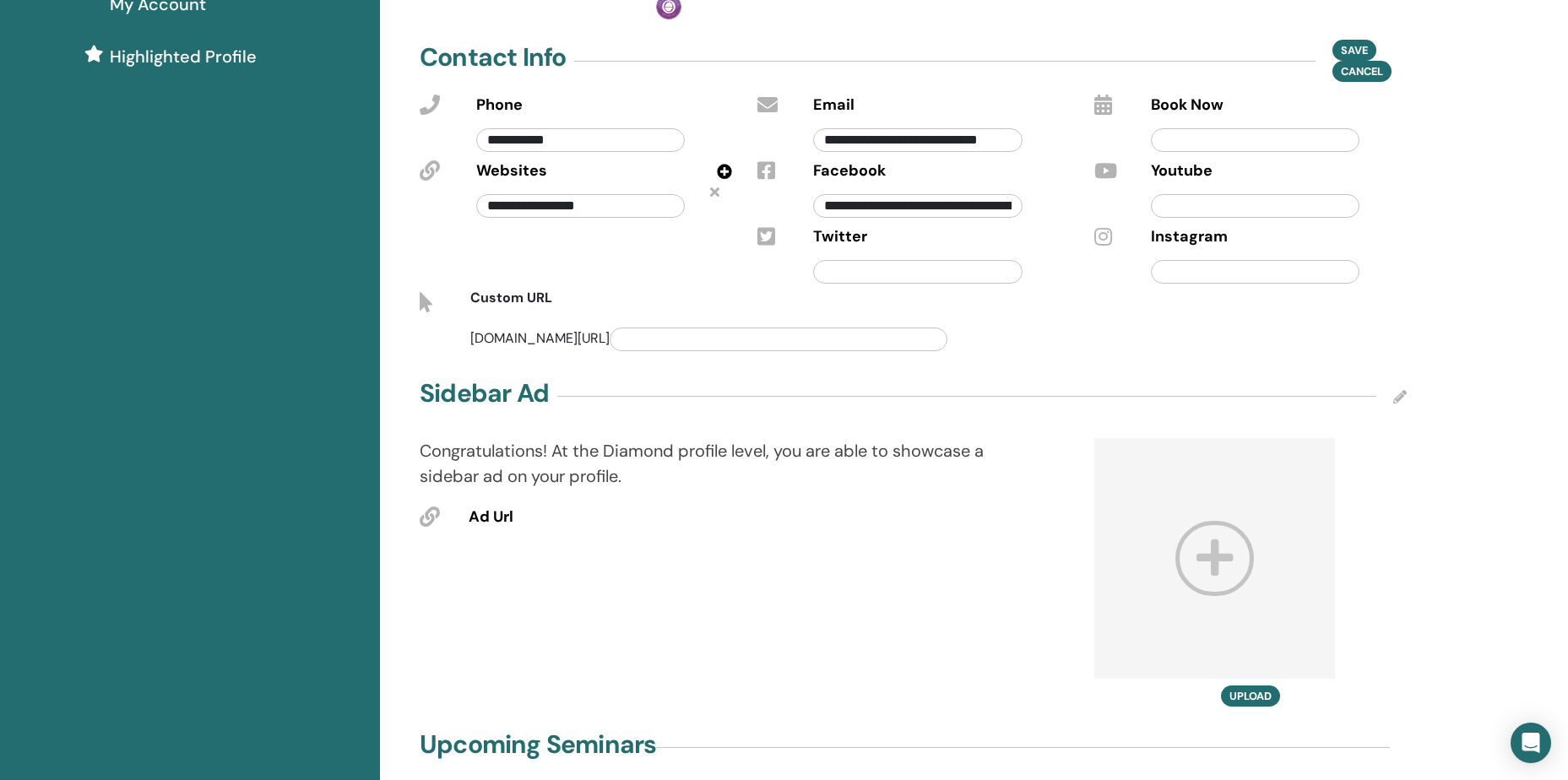
click at [1104, 106] on icon at bounding box center [1102, 105] width 18 height 21
click at [1186, 110] on span "Book Now" at bounding box center [1186, 105] width 73 height 22
click at [1196, 136] on input "text" at bounding box center [1254, 139] width 208 height 24
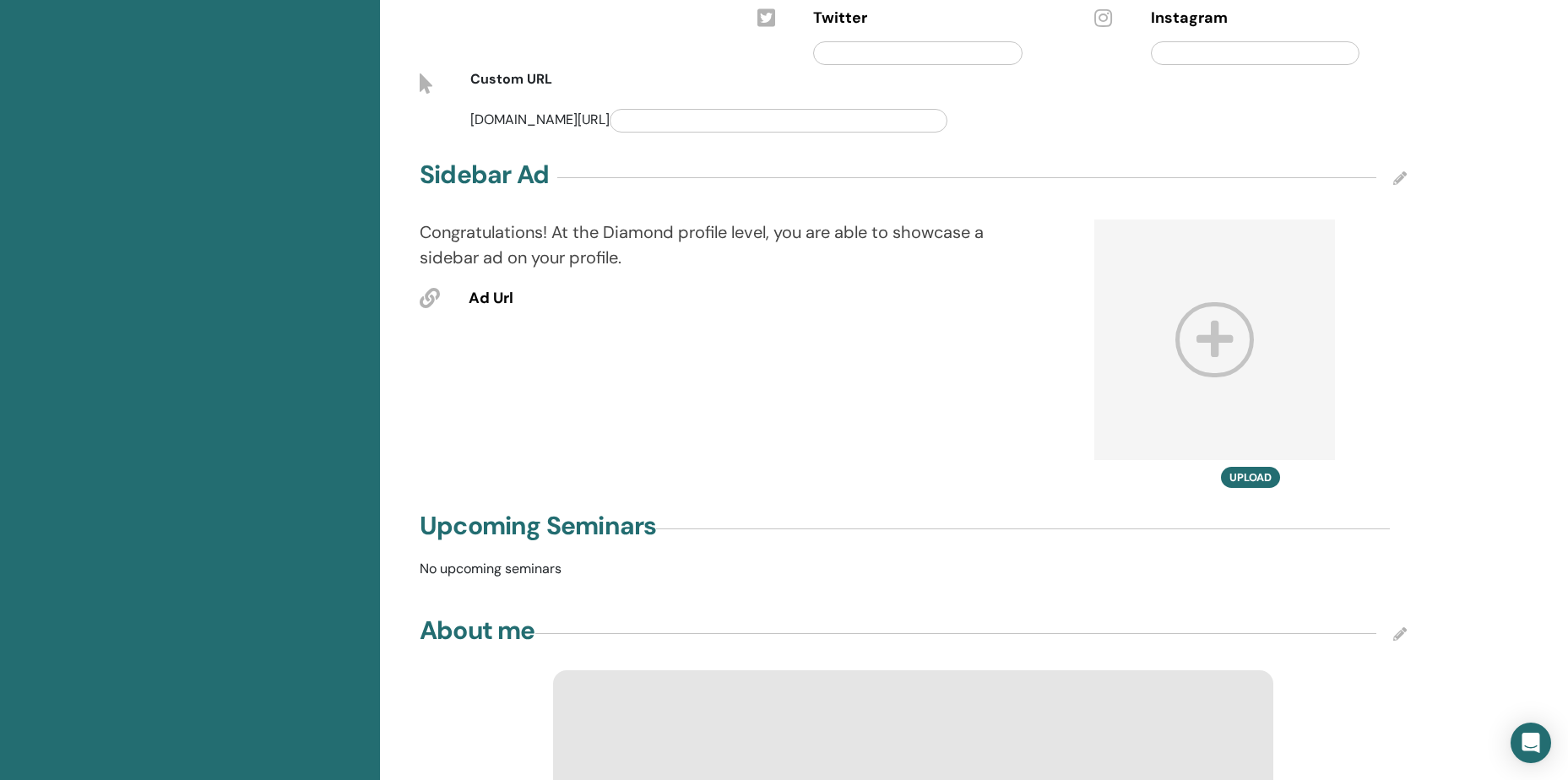
scroll to position [253, 0]
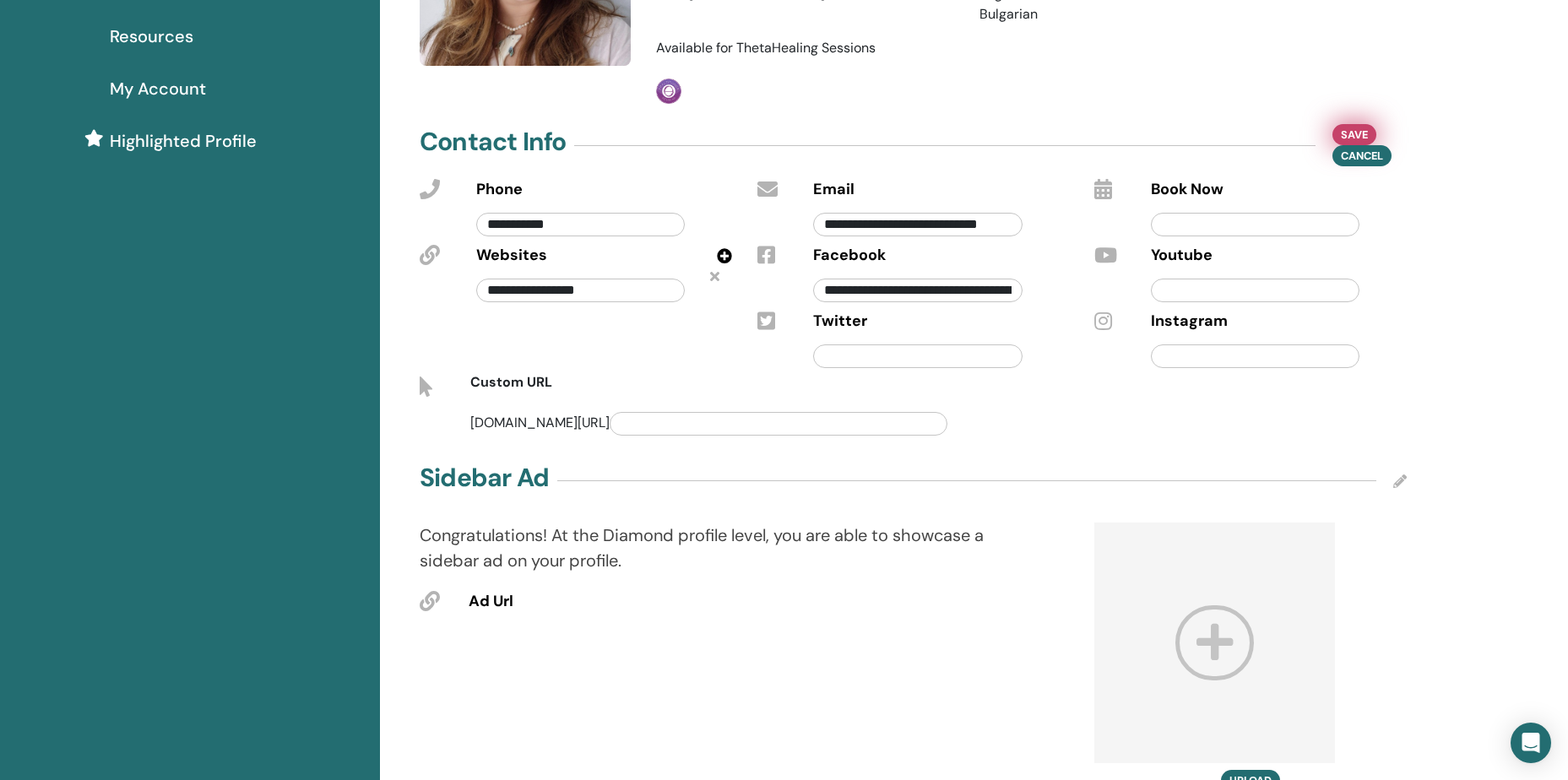
click at [1362, 131] on span "Save" at bounding box center [1354, 134] width 27 height 18
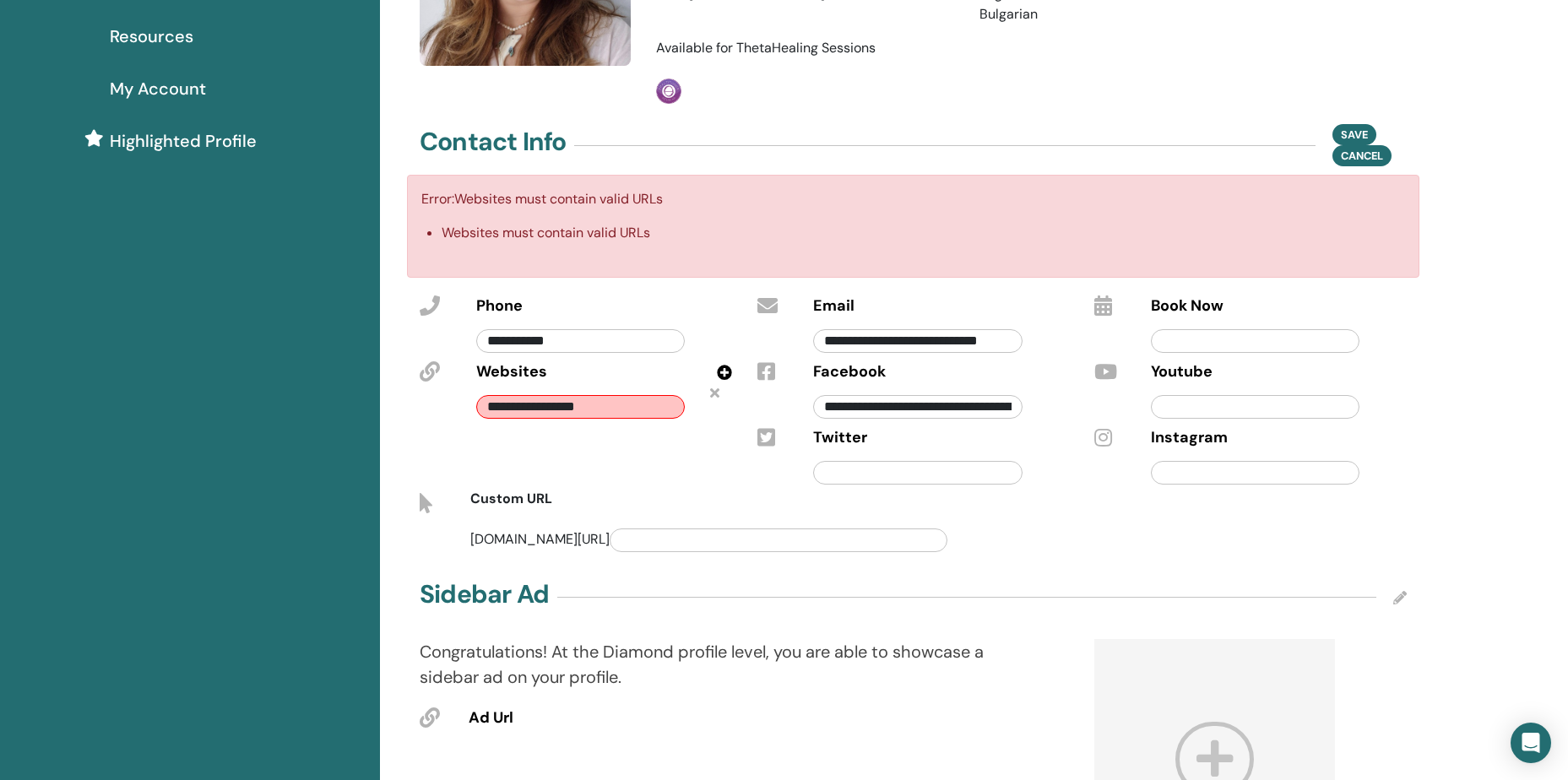
click at [627, 410] on input "**********" at bounding box center [580, 406] width 208 height 24
type input "*"
paste input "**********"
type input "**********"
click at [569, 454] on div "**********" at bounding box center [576, 390] width 337 height 198
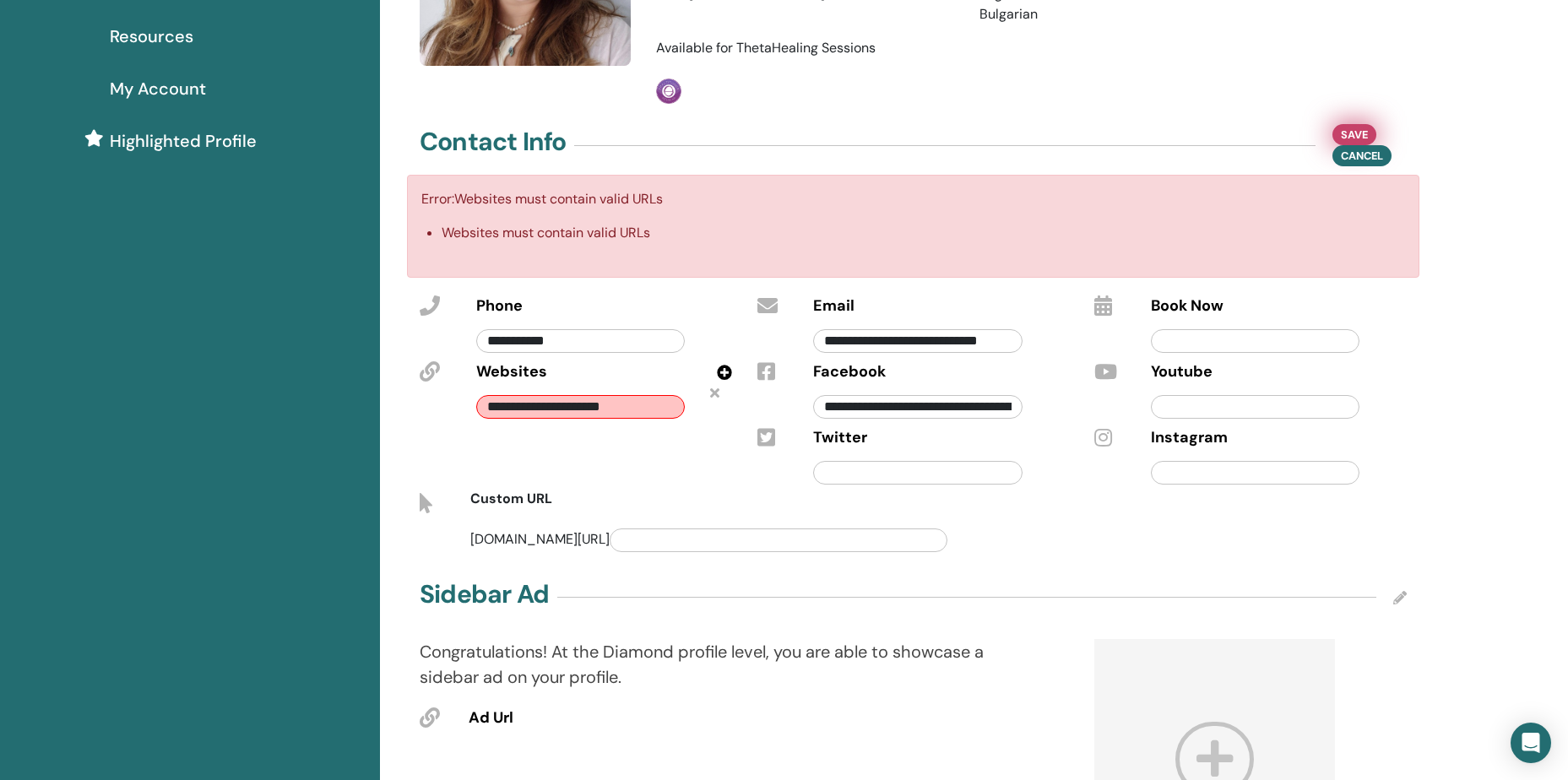
click at [1350, 133] on span "Save" at bounding box center [1354, 134] width 27 height 18
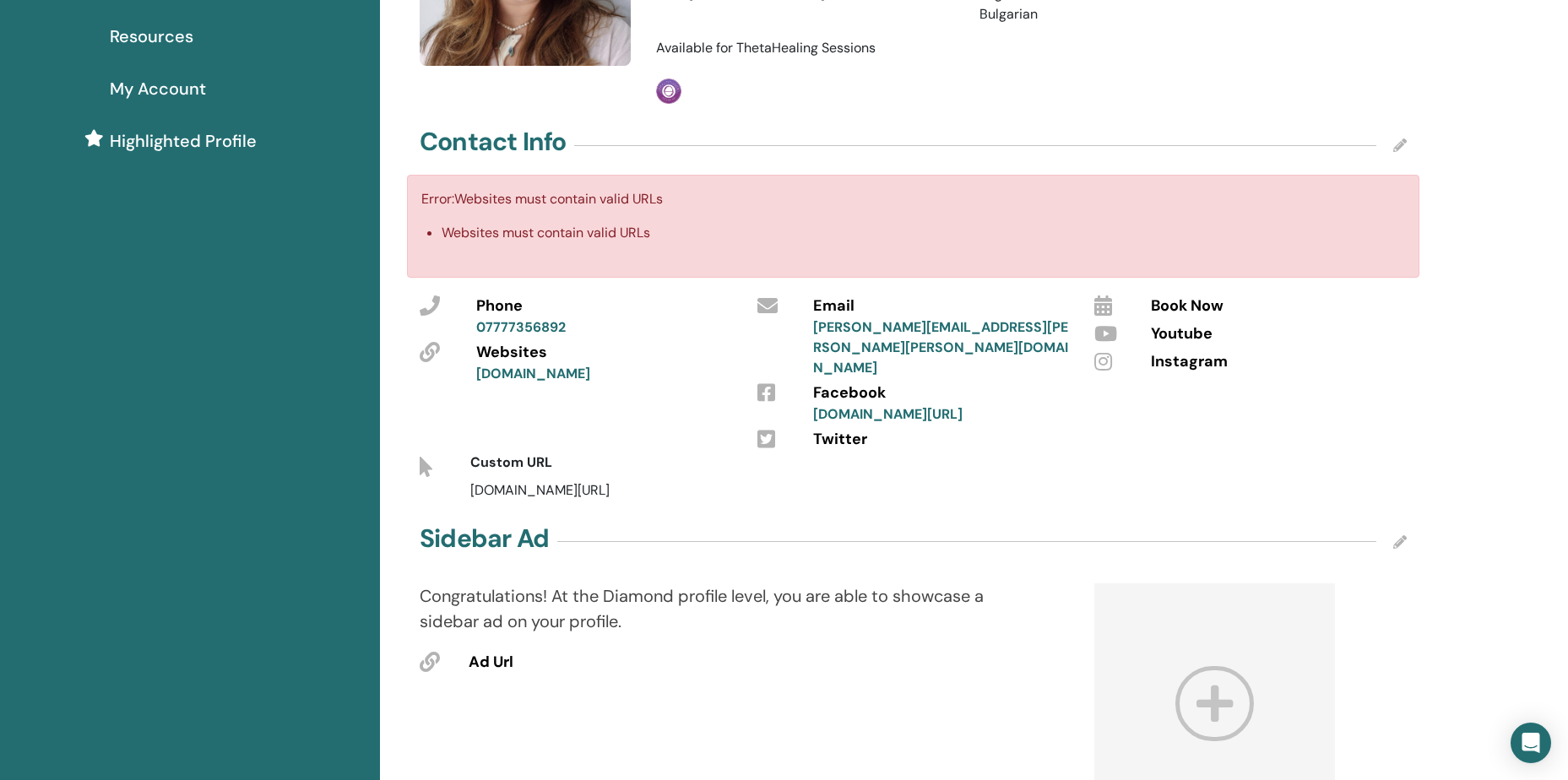
click at [1376, 410] on div "Book Now Youtube Instagram" at bounding box center [1250, 371] width 337 height 161
click at [547, 369] on link "[DOMAIN_NAME]" at bounding box center [532, 373] width 114 height 18
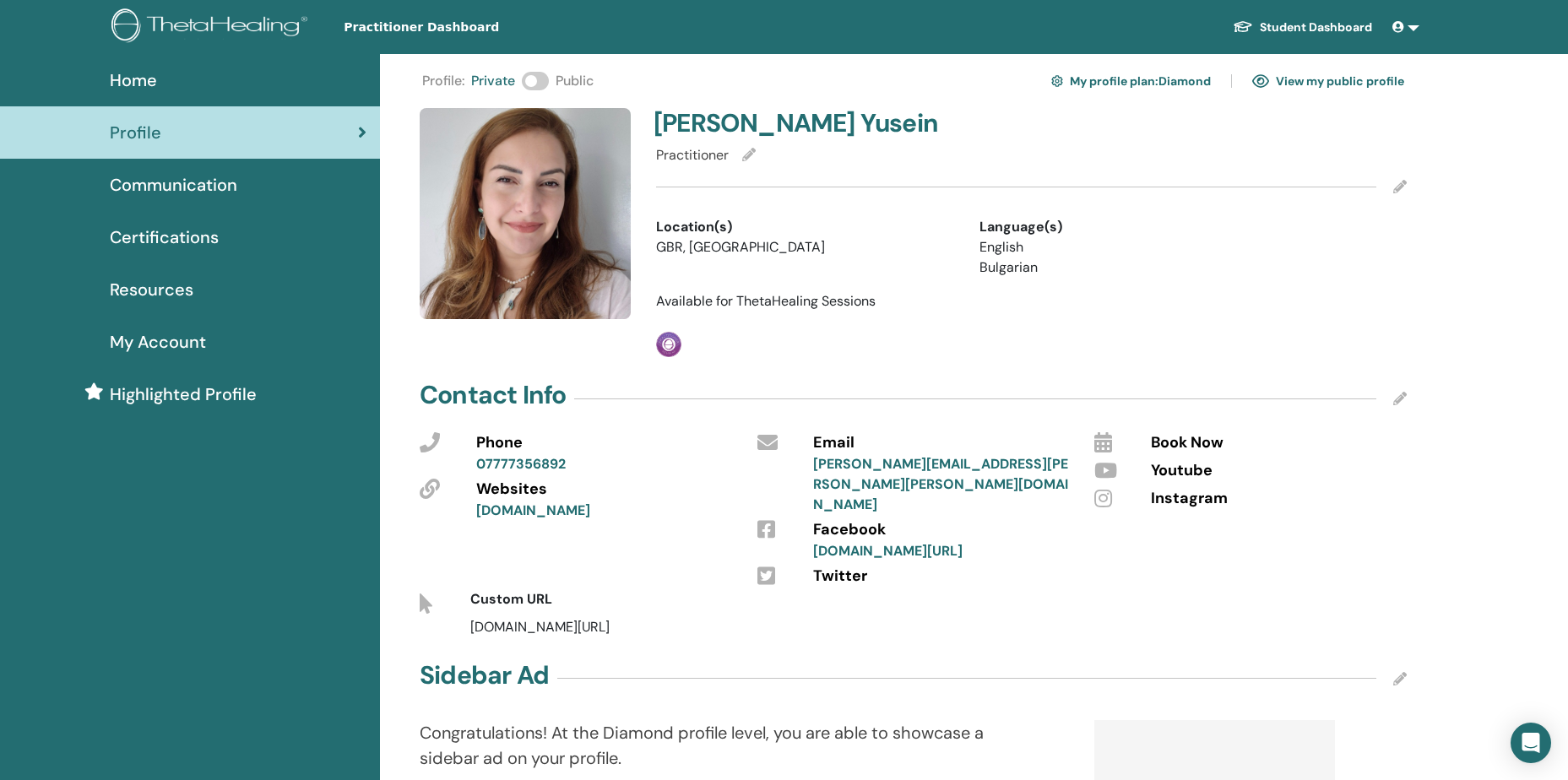
click at [951, 542] on link "www.facebook.com/share/1BPaKxpGYX" at bounding box center [888, 550] width 150 height 18
click at [528, 79] on span at bounding box center [535, 81] width 27 height 19
click at [116, 74] on span "Home" at bounding box center [133, 80] width 47 height 25
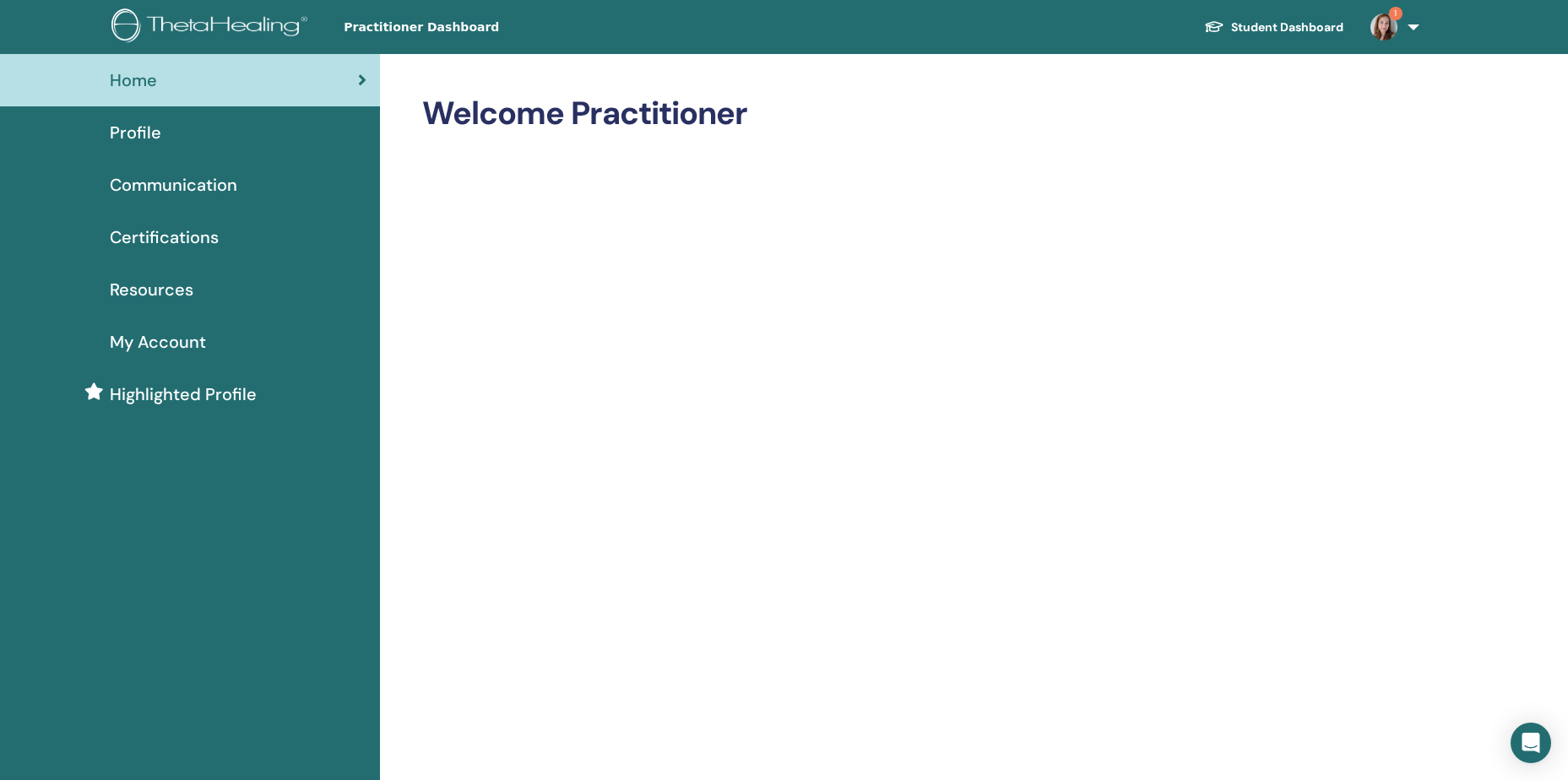
click at [167, 232] on span "Certifications" at bounding box center [164, 236] width 109 height 25
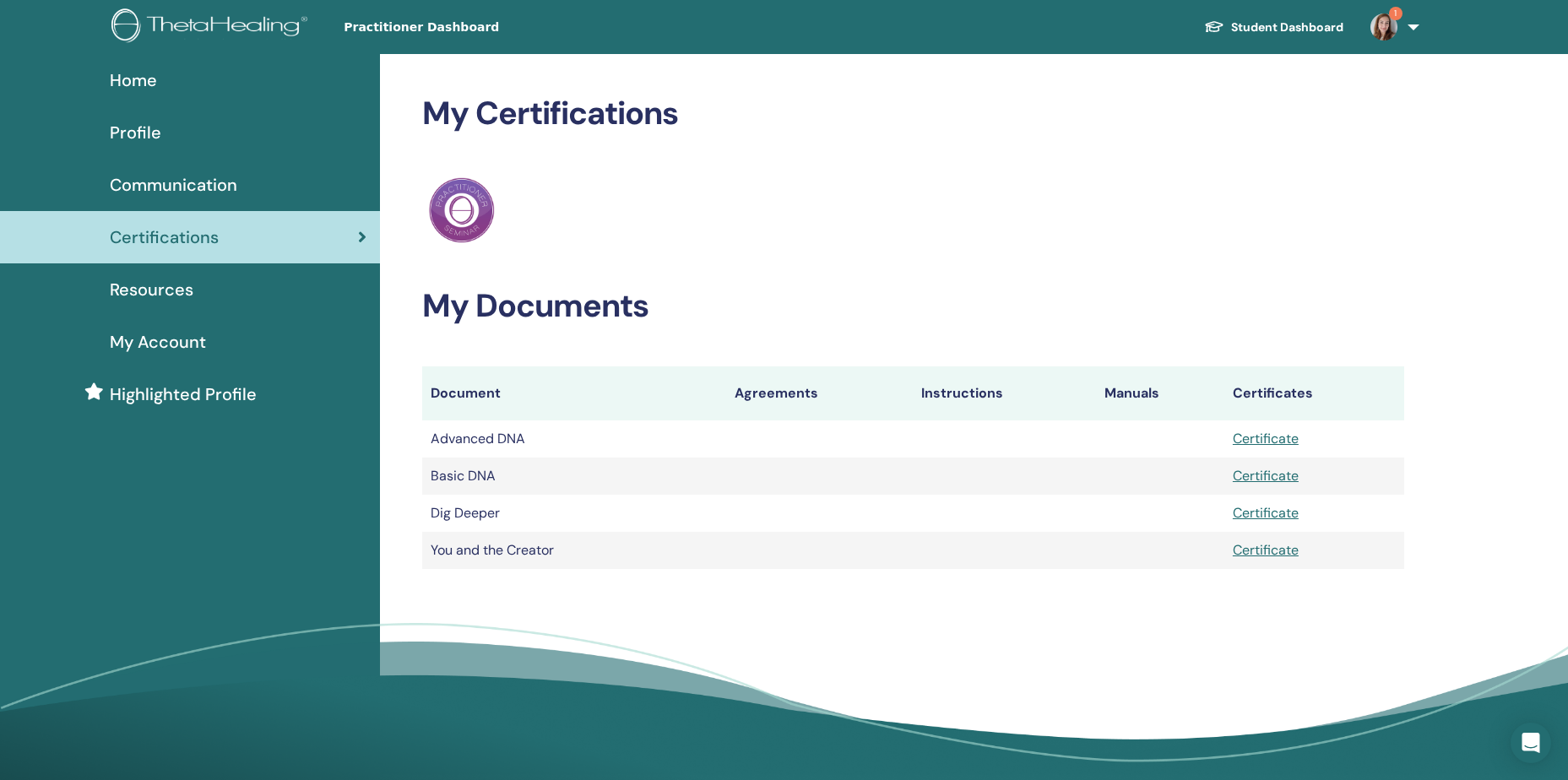
click at [183, 336] on span "My Account" at bounding box center [157, 341] width 96 height 25
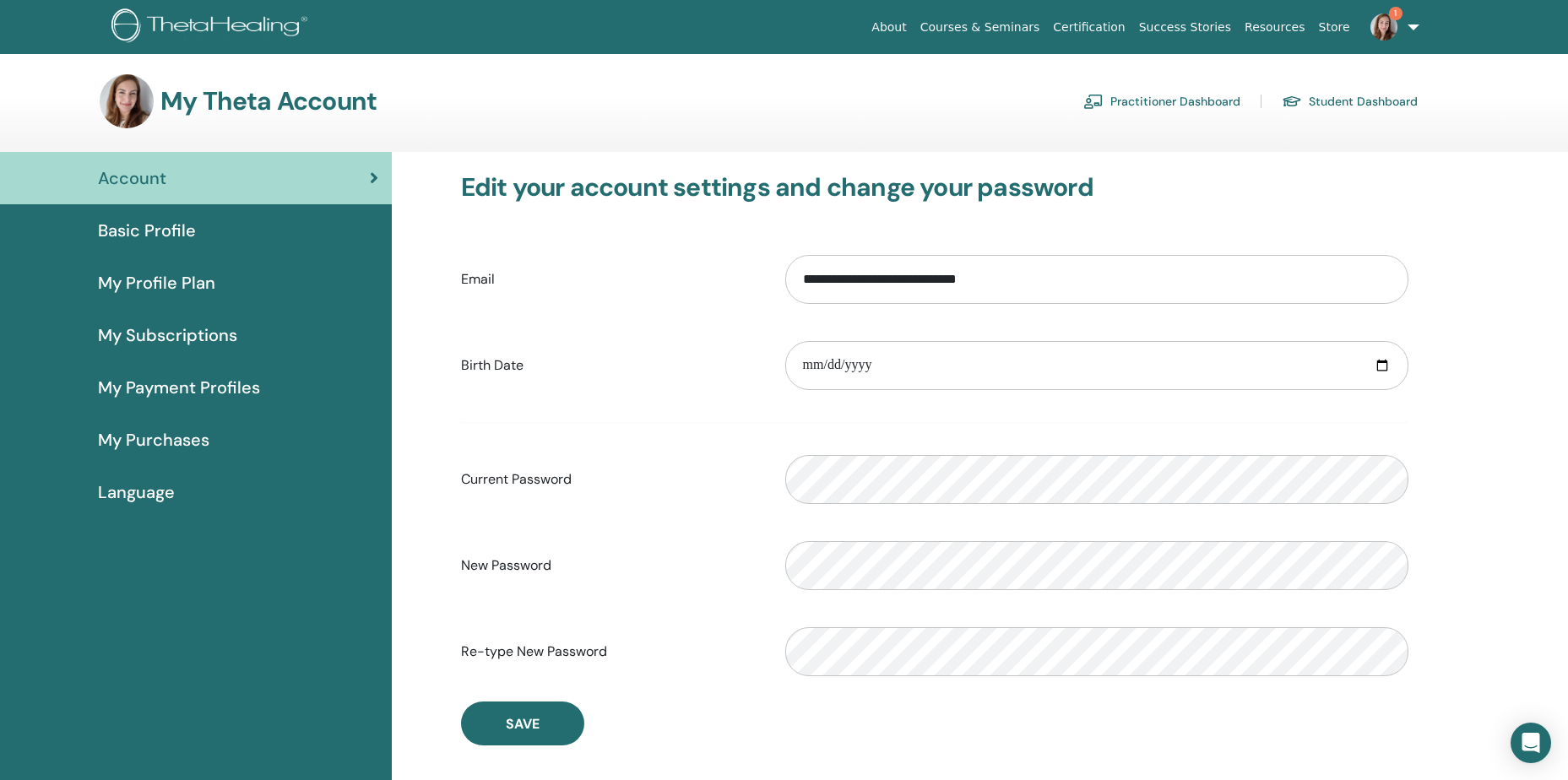
click at [176, 224] on span "Basic Profile" at bounding box center [147, 230] width 98 height 25
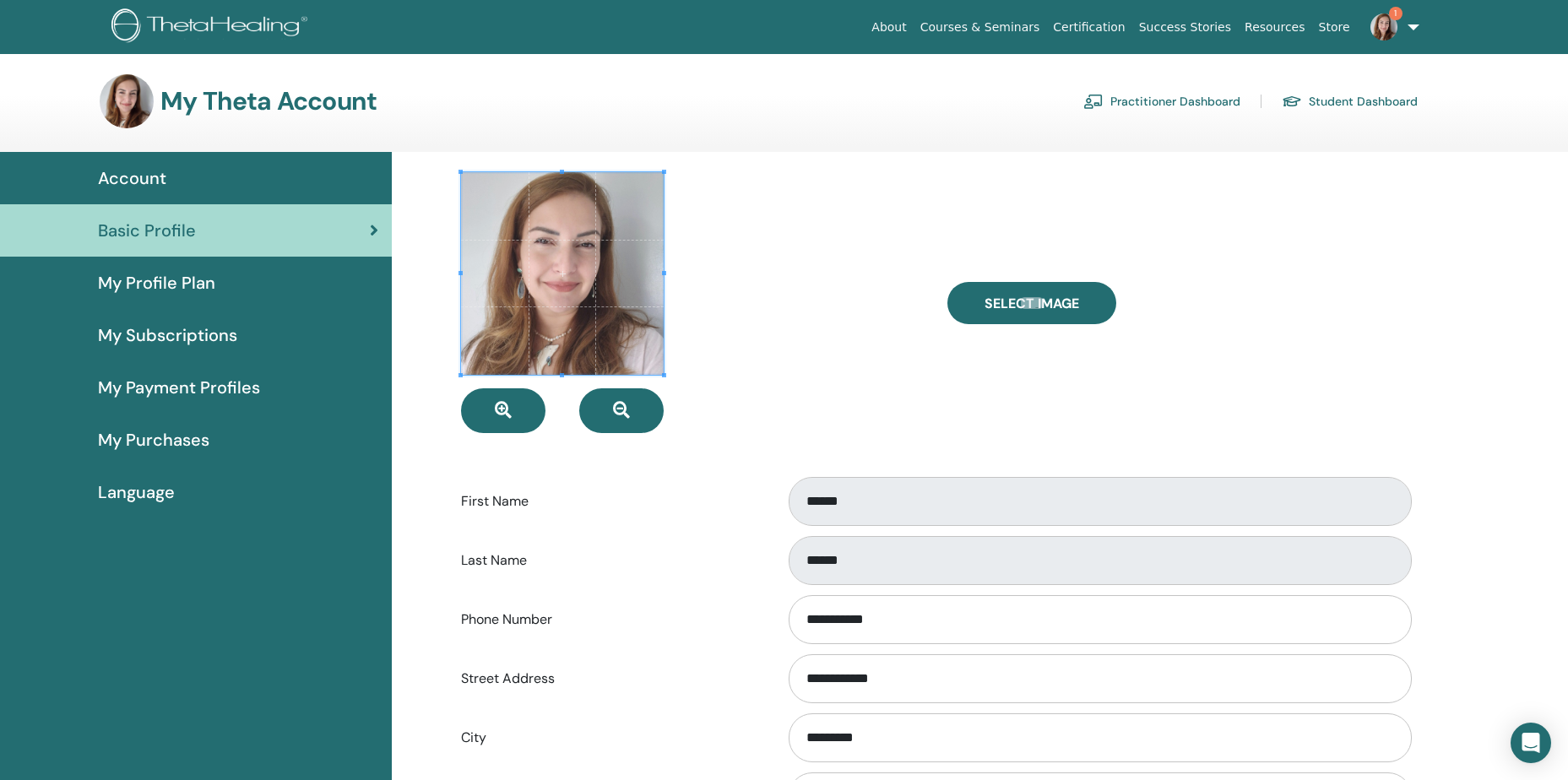
click at [1173, 103] on link "Practitioner Dashboard" at bounding box center [1161, 101] width 157 height 27
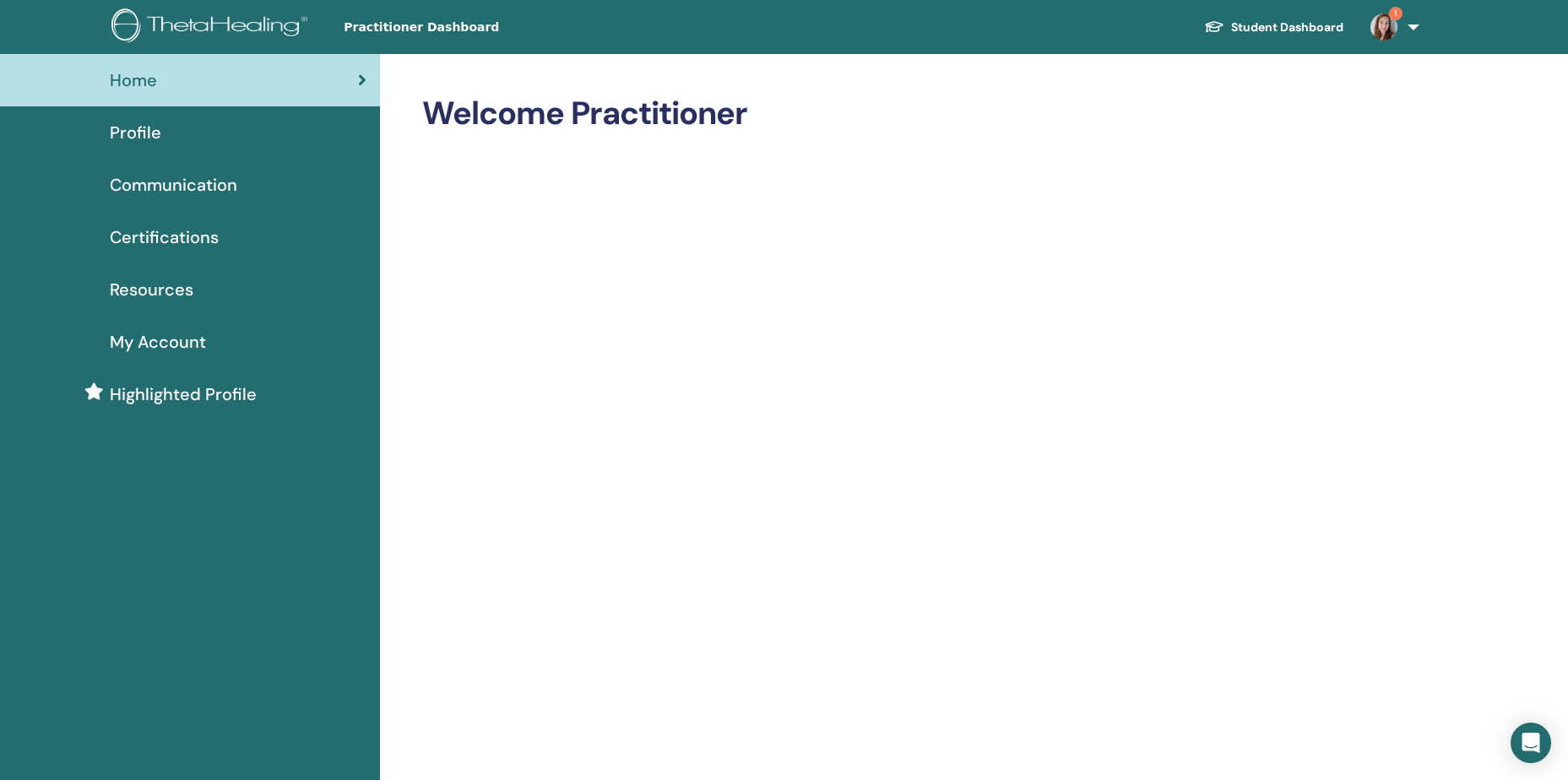
click at [141, 135] on span "Profile" at bounding box center [135, 132] width 52 height 25
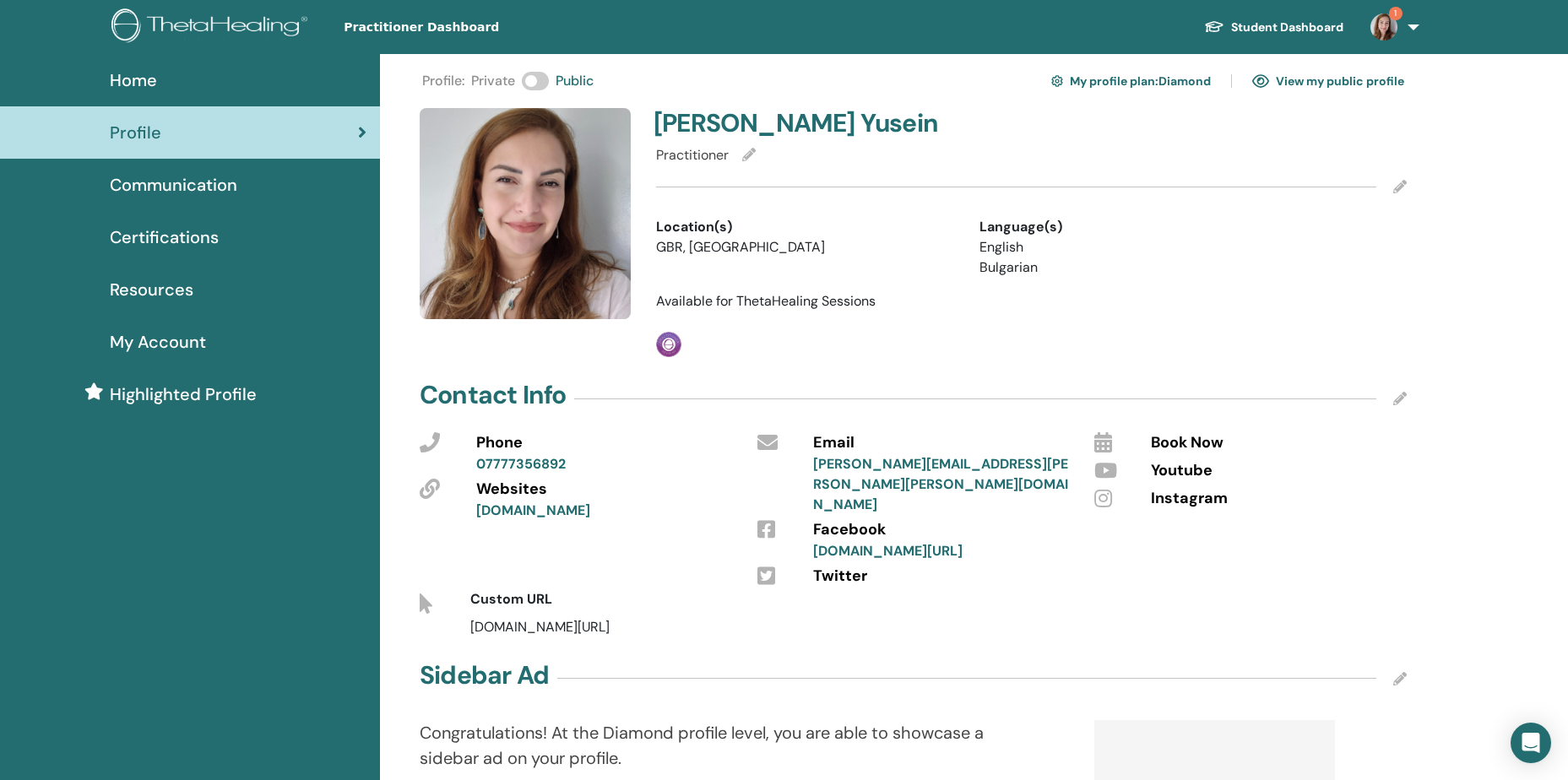
click at [1406, 31] on link "1" at bounding box center [1391, 26] width 69 height 54
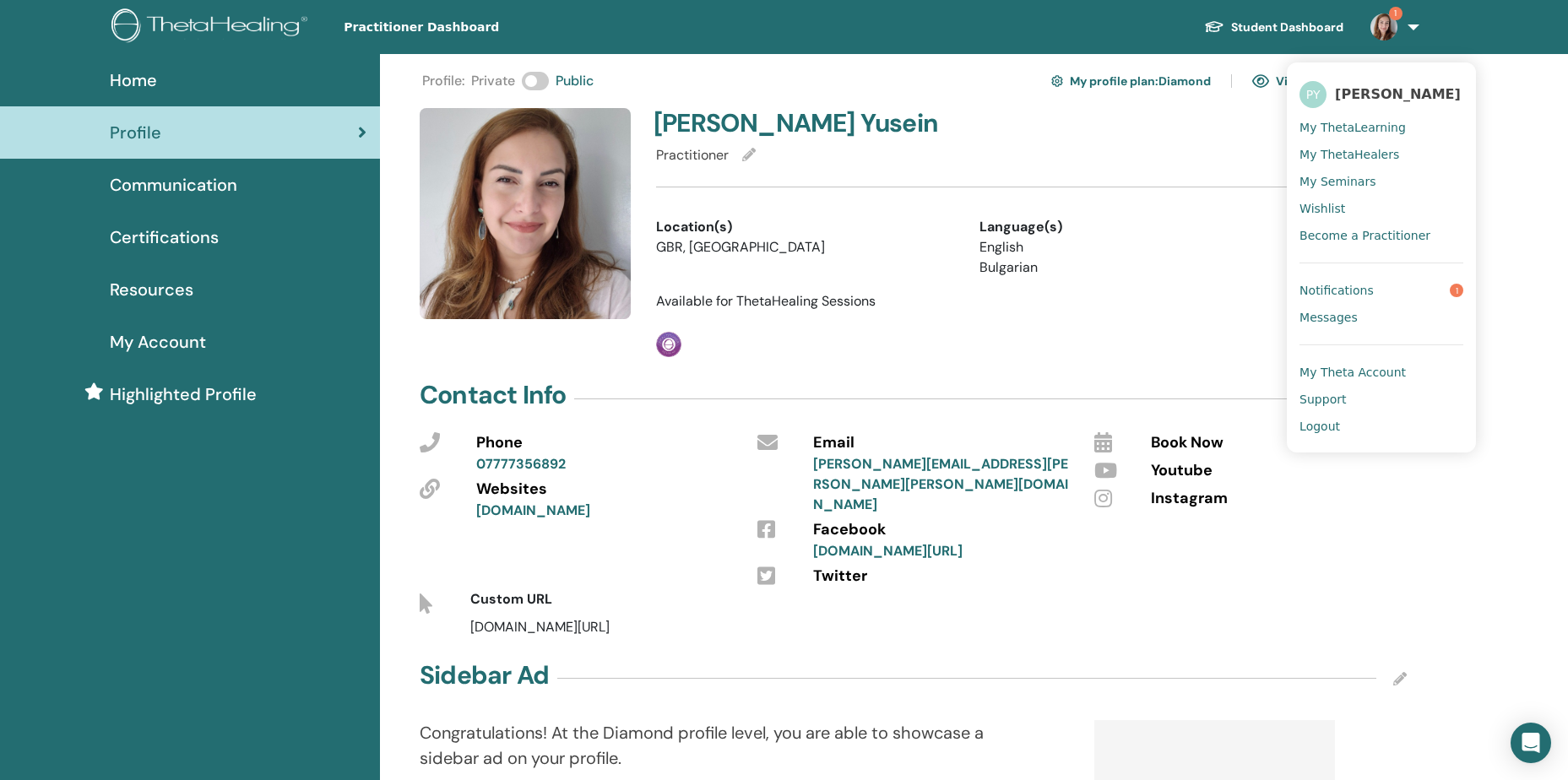
click at [1344, 288] on span "Notifications" at bounding box center [1336, 290] width 74 height 15
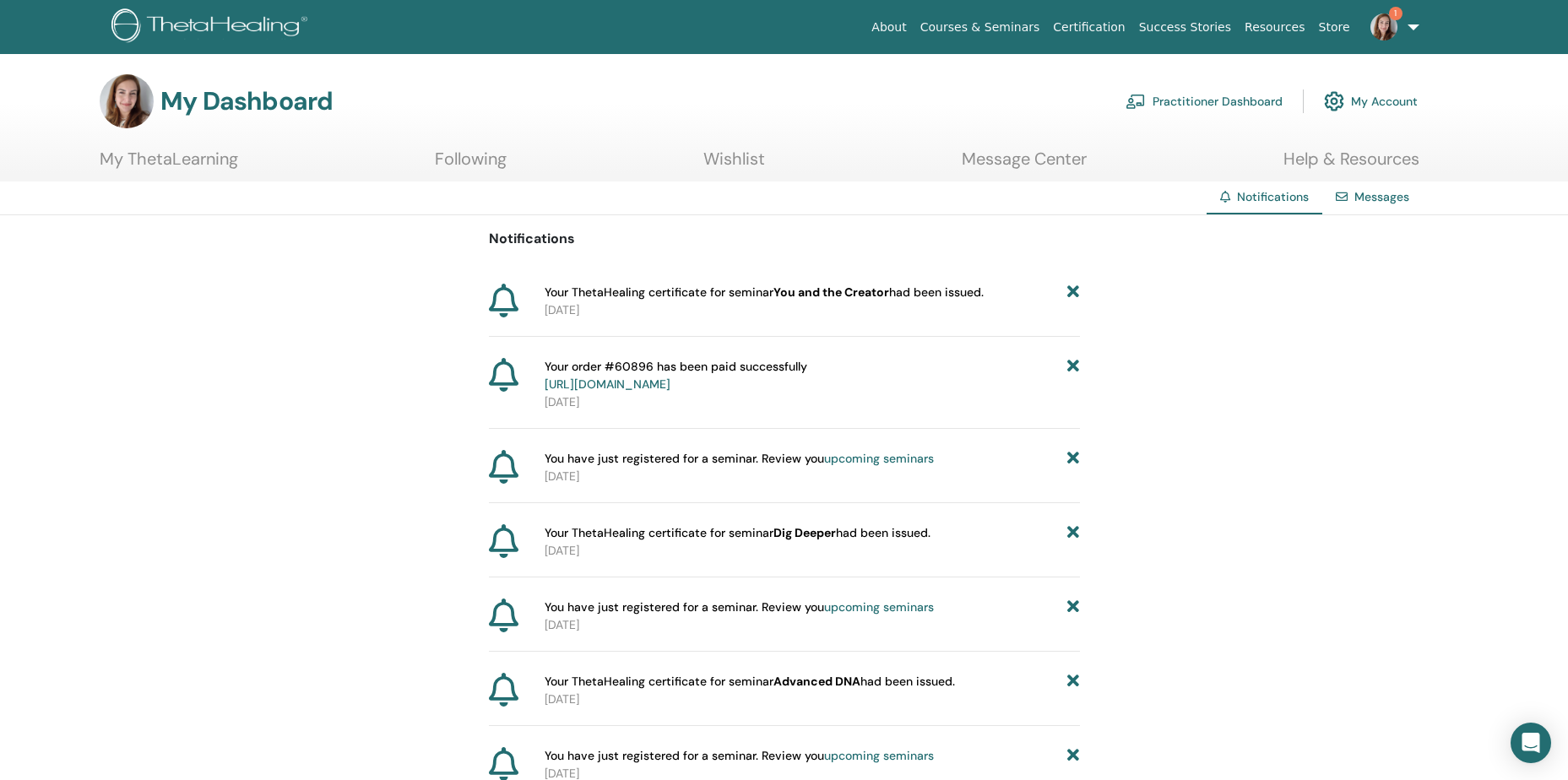
click at [1182, 106] on link "Practitioner Dashboard" at bounding box center [1203, 101] width 157 height 37
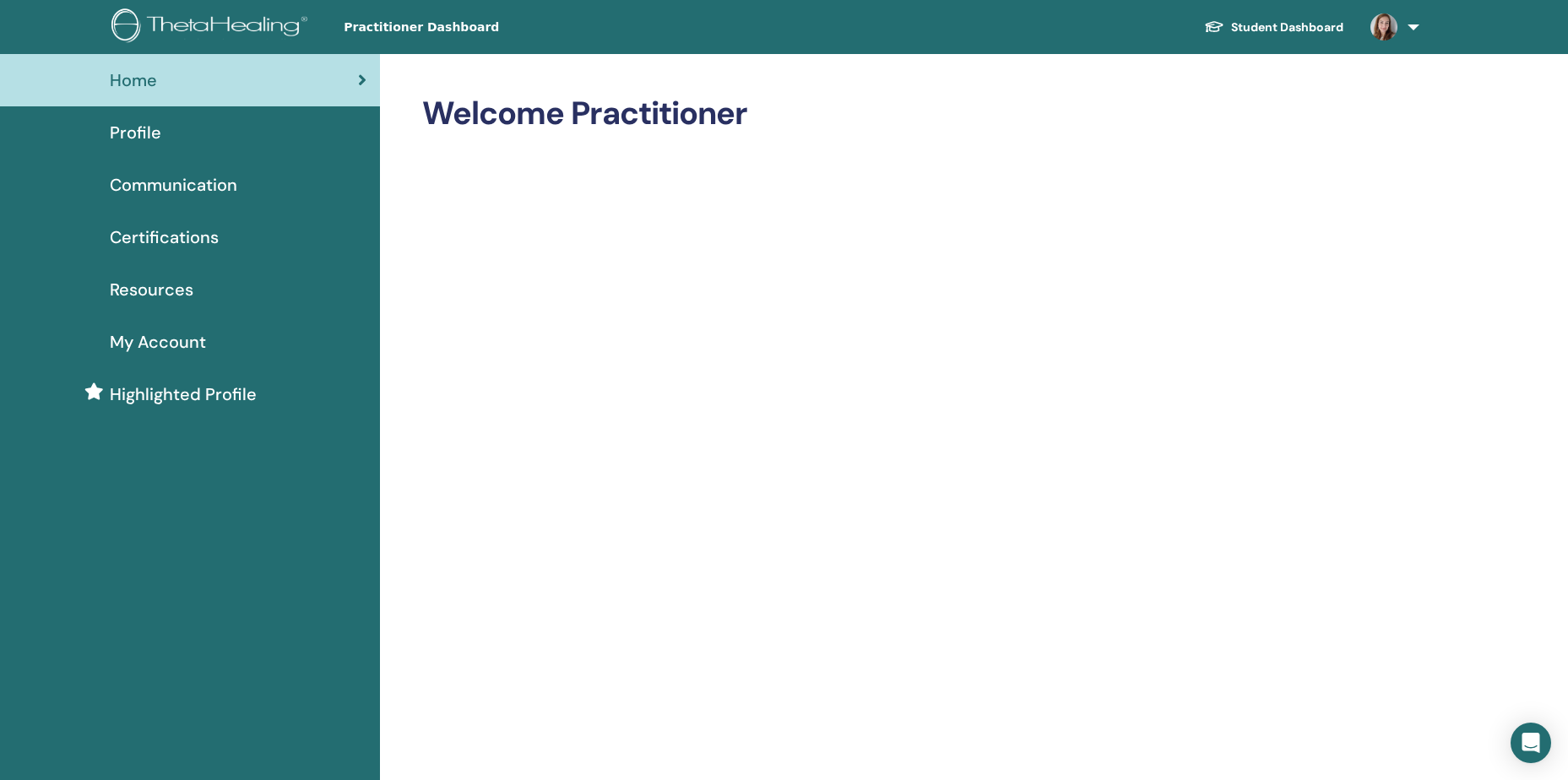
click at [136, 136] on span "Profile" at bounding box center [135, 132] width 52 height 25
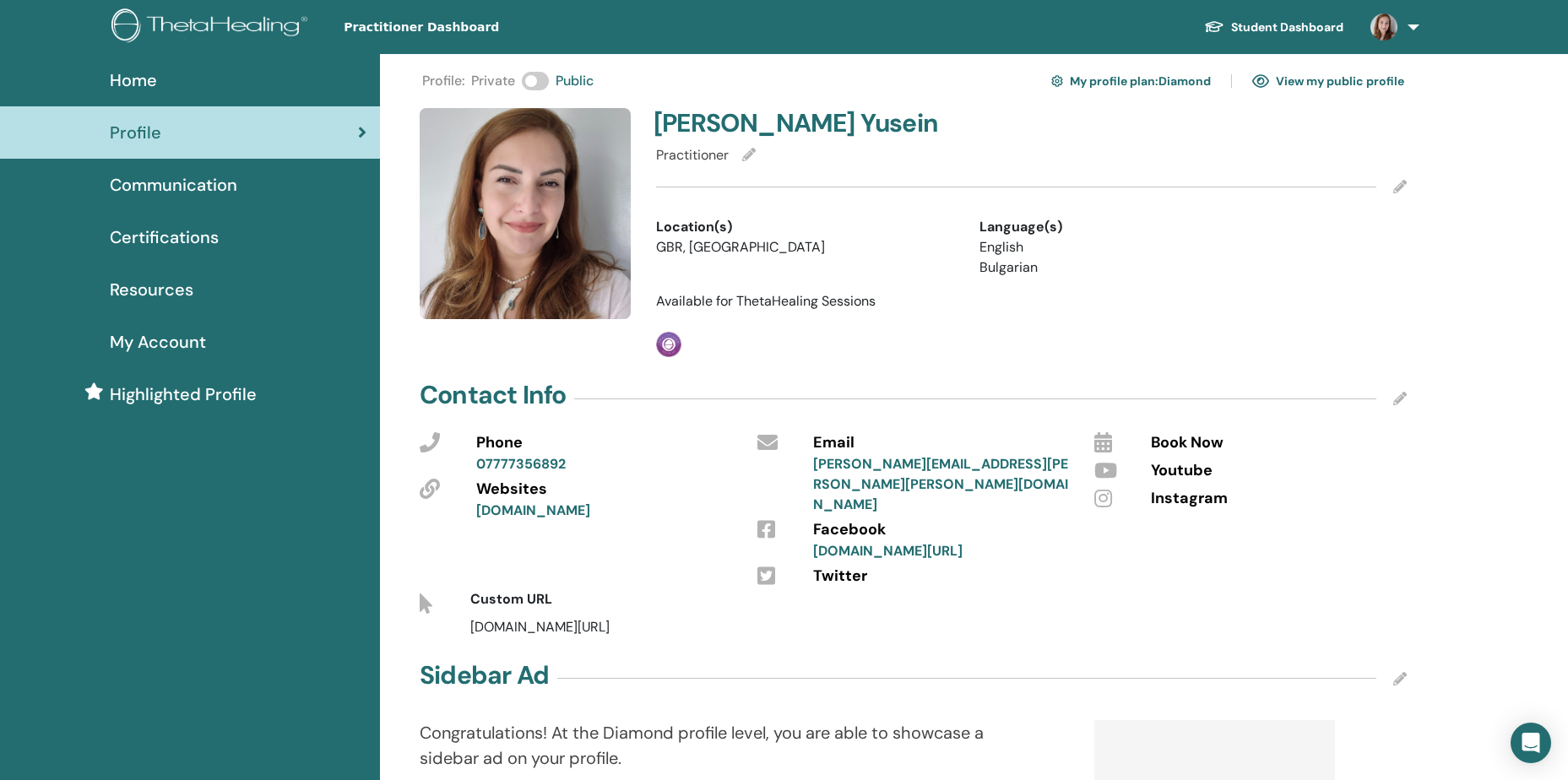
click at [1102, 444] on icon at bounding box center [1102, 443] width 18 height 21
click at [1196, 443] on span "Book Now" at bounding box center [1186, 443] width 73 height 22
click at [1317, 77] on link "View my public profile" at bounding box center [1328, 81] width 152 height 27
